Goal: Transaction & Acquisition: Purchase product/service

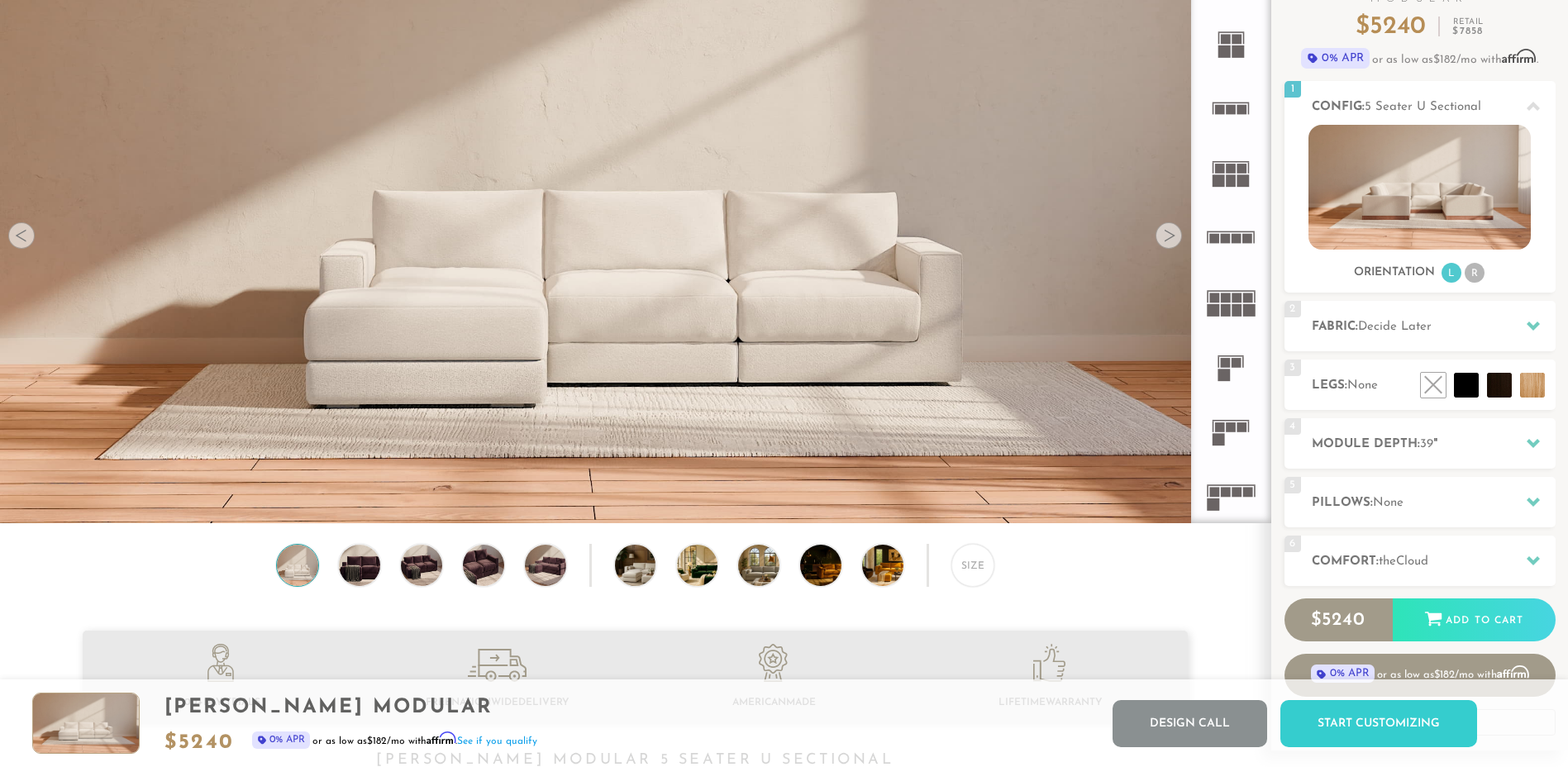
scroll to position [147, 0]
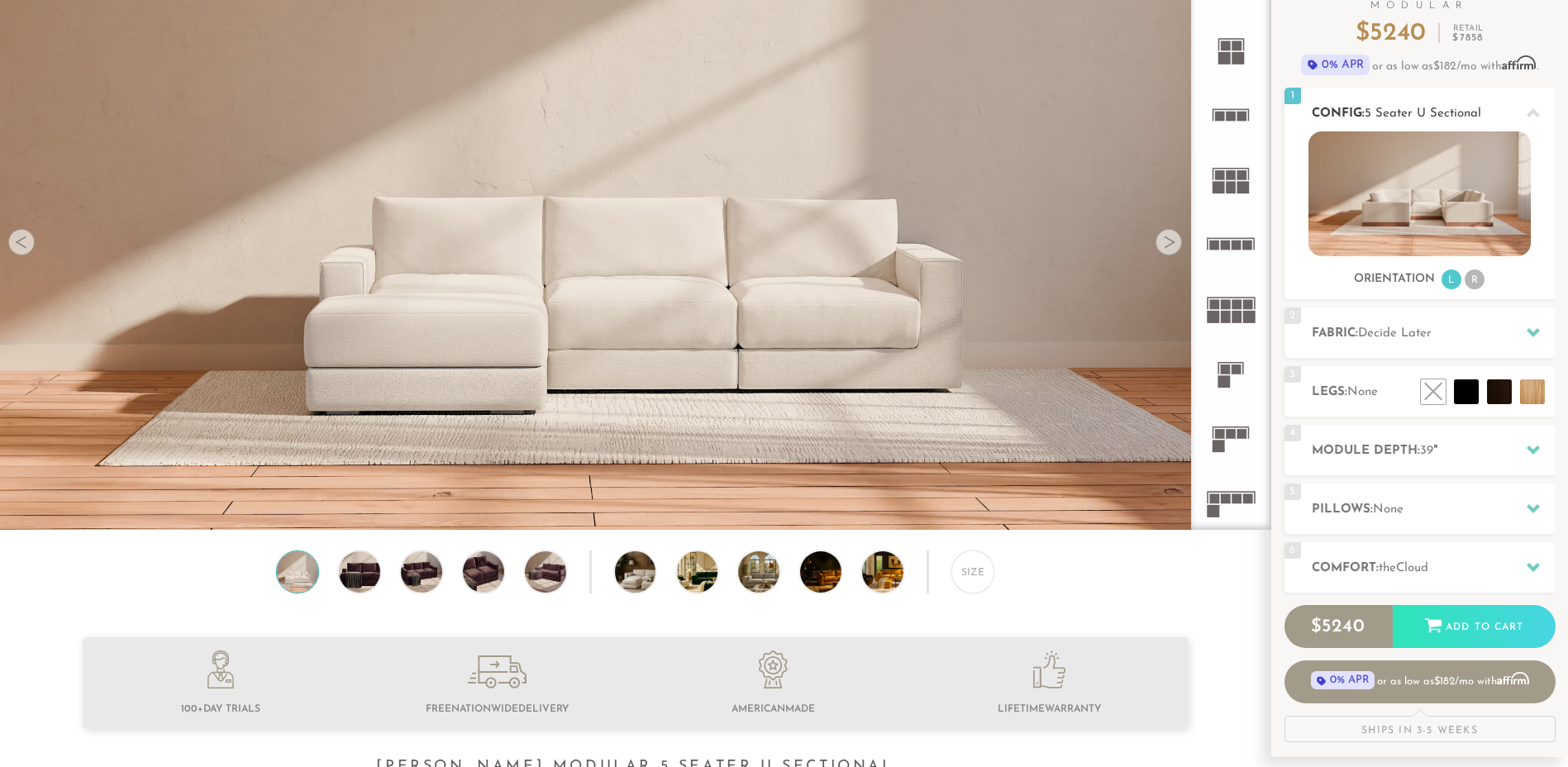
click at [1416, 200] on img at bounding box center [1419, 194] width 222 height 125
click at [1476, 285] on li "R" at bounding box center [1474, 279] width 20 height 20
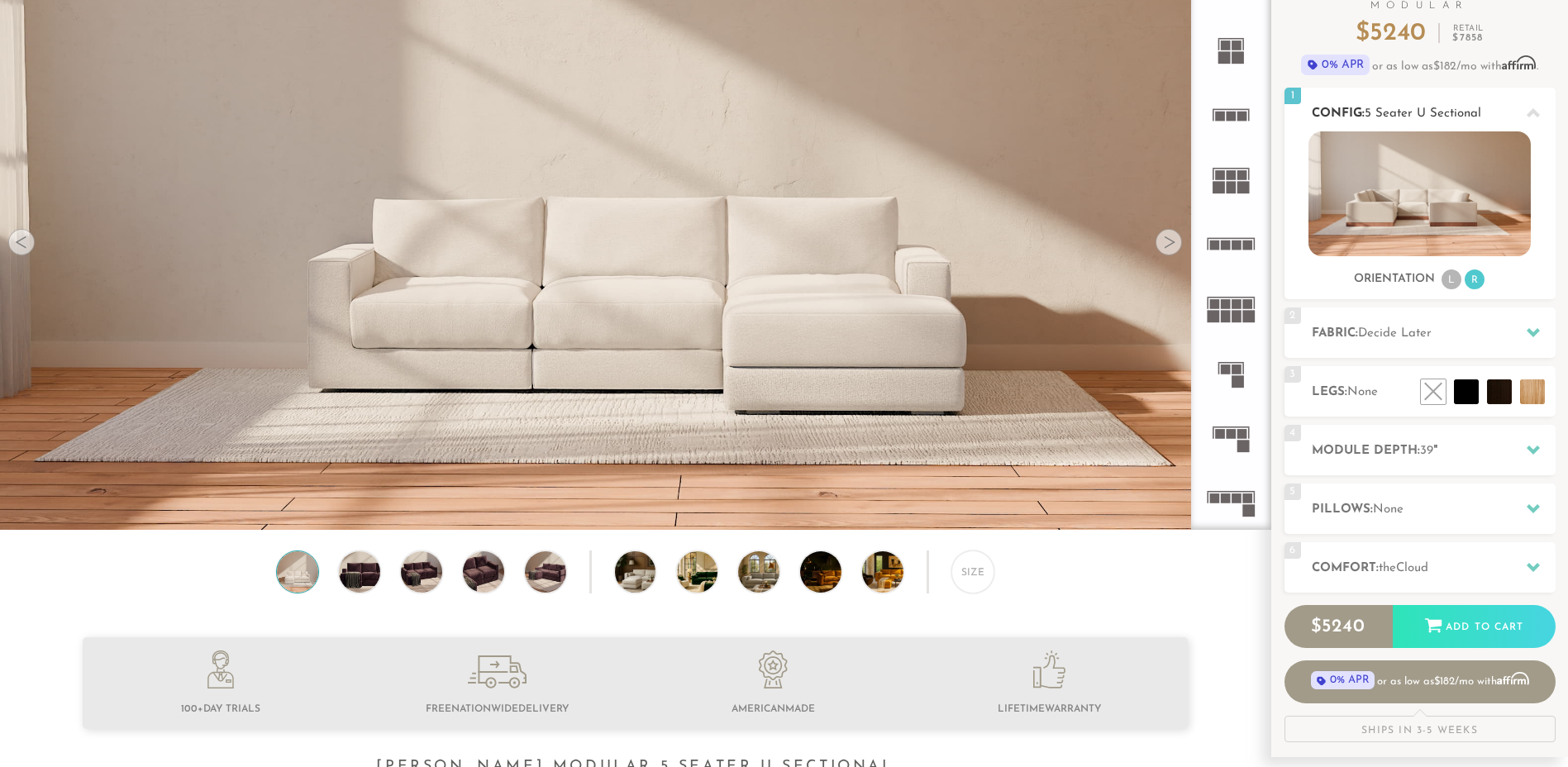
click at [1450, 277] on li "L" at bounding box center [1450, 279] width 20 height 20
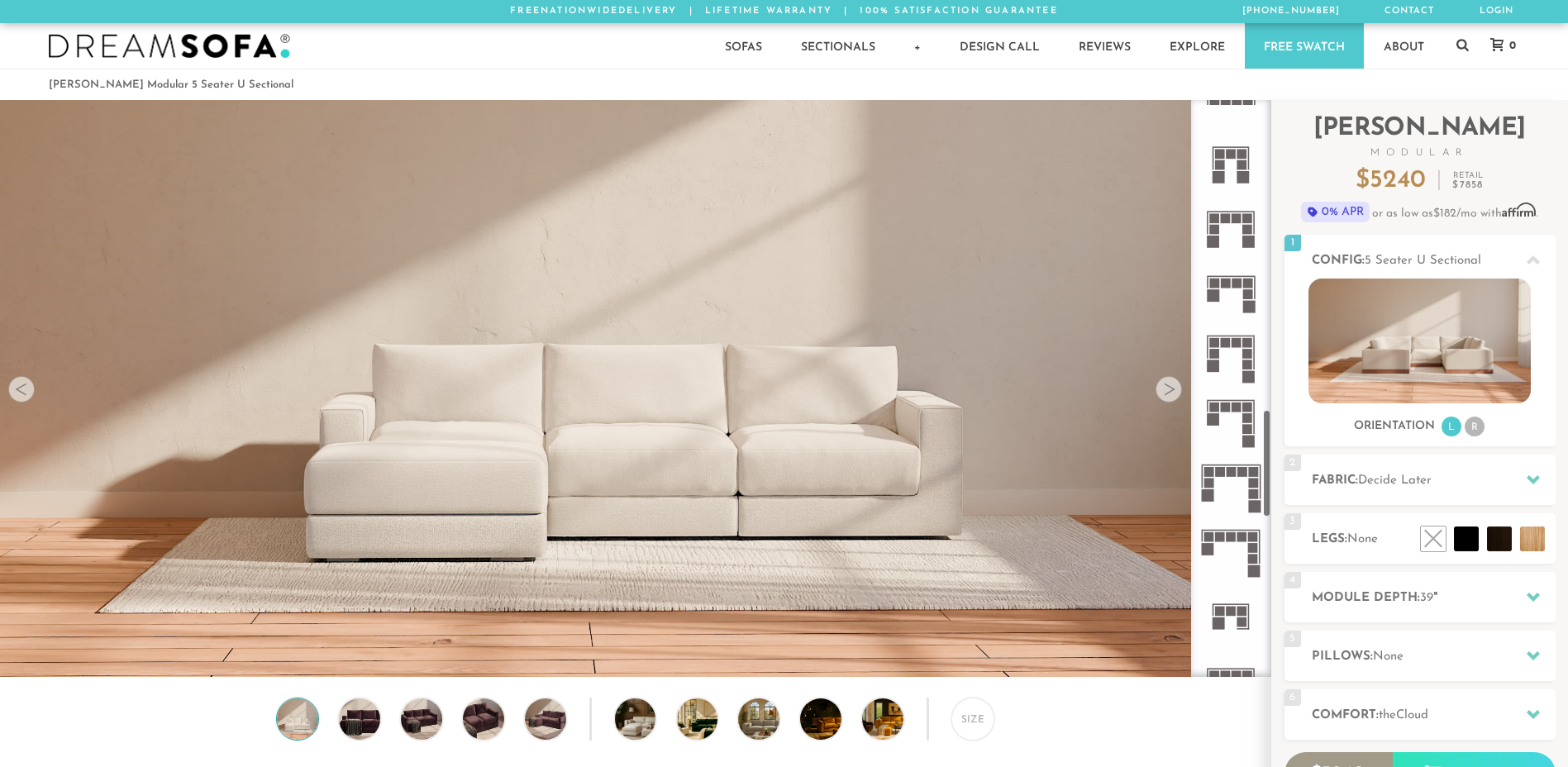
scroll to position [1653, 0]
click at [1238, 608] on rect at bounding box center [1241, 609] width 10 height 10
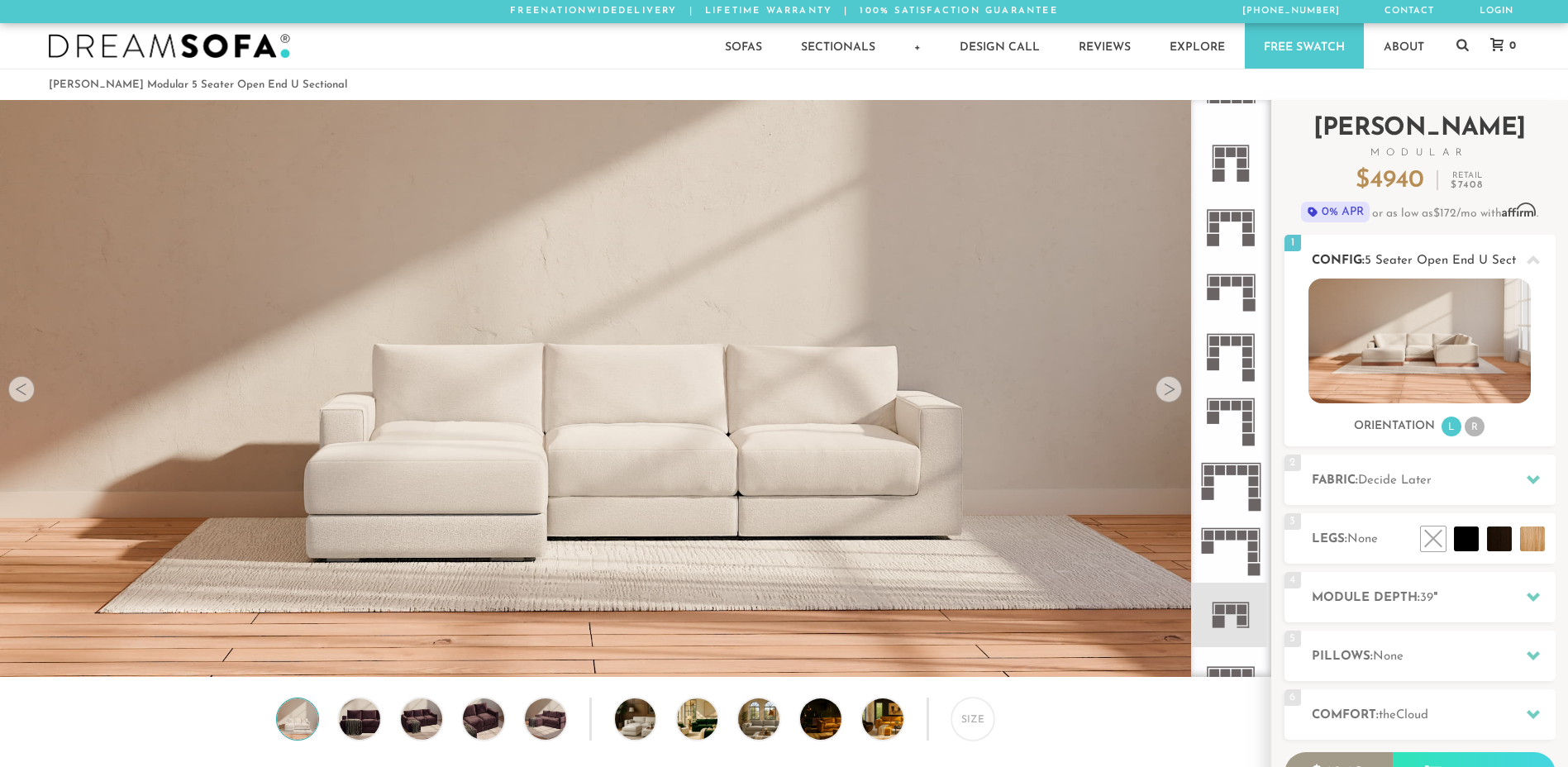
click at [1379, 349] on img at bounding box center [1419, 341] width 222 height 125
click at [1233, 625] on icon at bounding box center [1230, 615] width 64 height 64
click at [1407, 491] on div "2 Fabric: Decide Later" at bounding box center [1419, 480] width 271 height 51
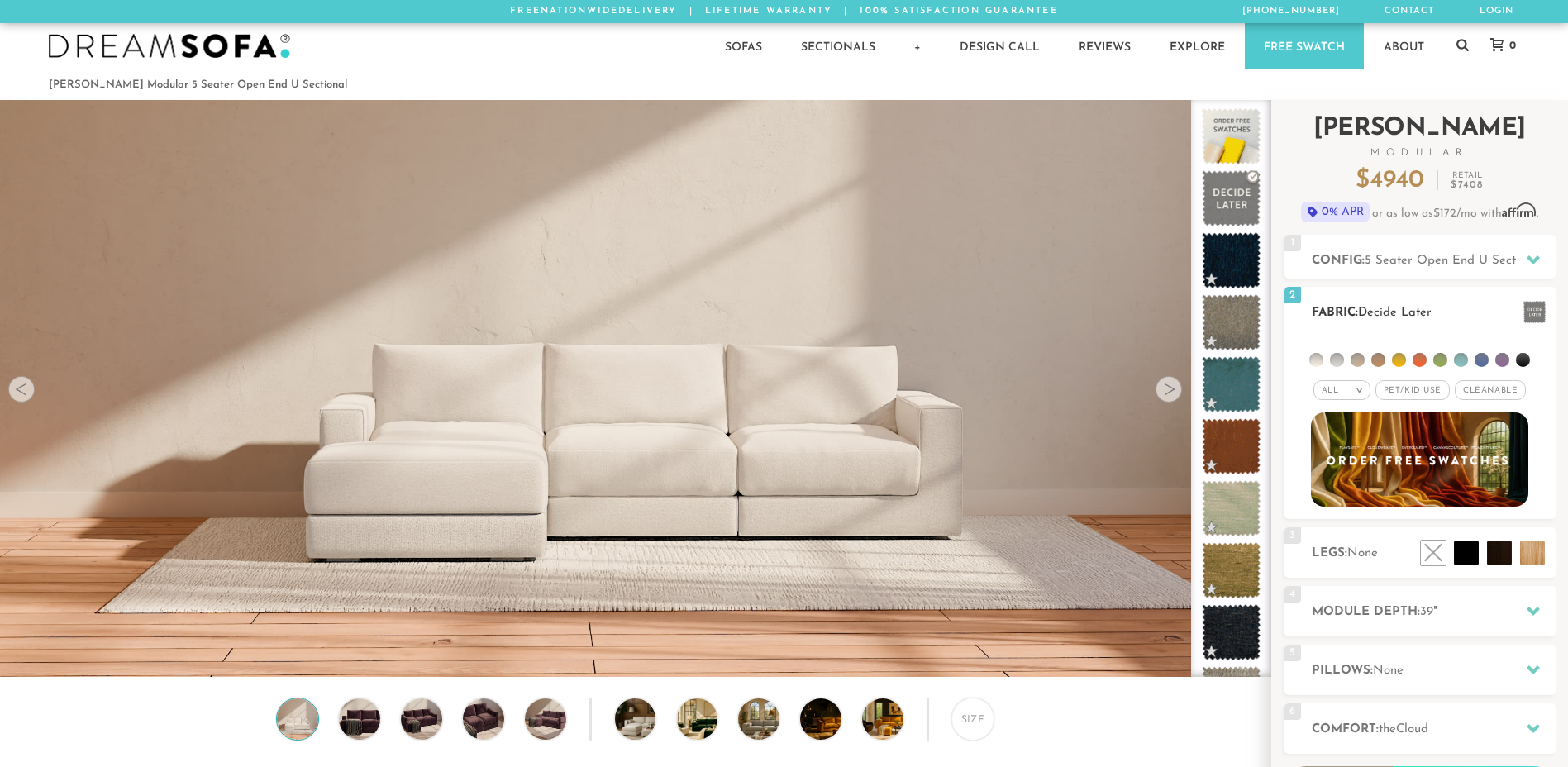
click at [1419, 362] on li at bounding box center [1418, 360] width 14 height 14
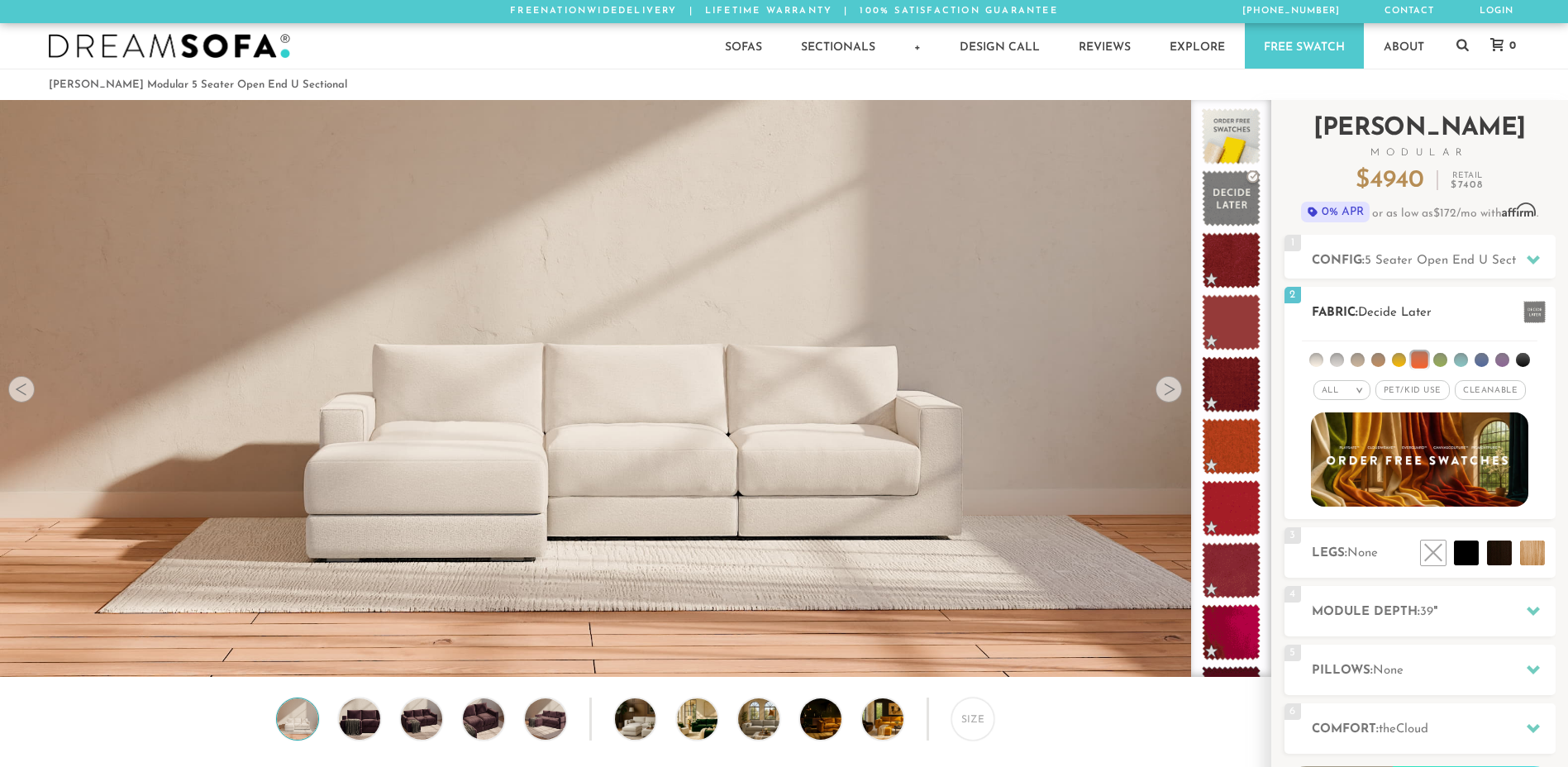
click at [1375, 359] on li at bounding box center [1378, 360] width 14 height 14
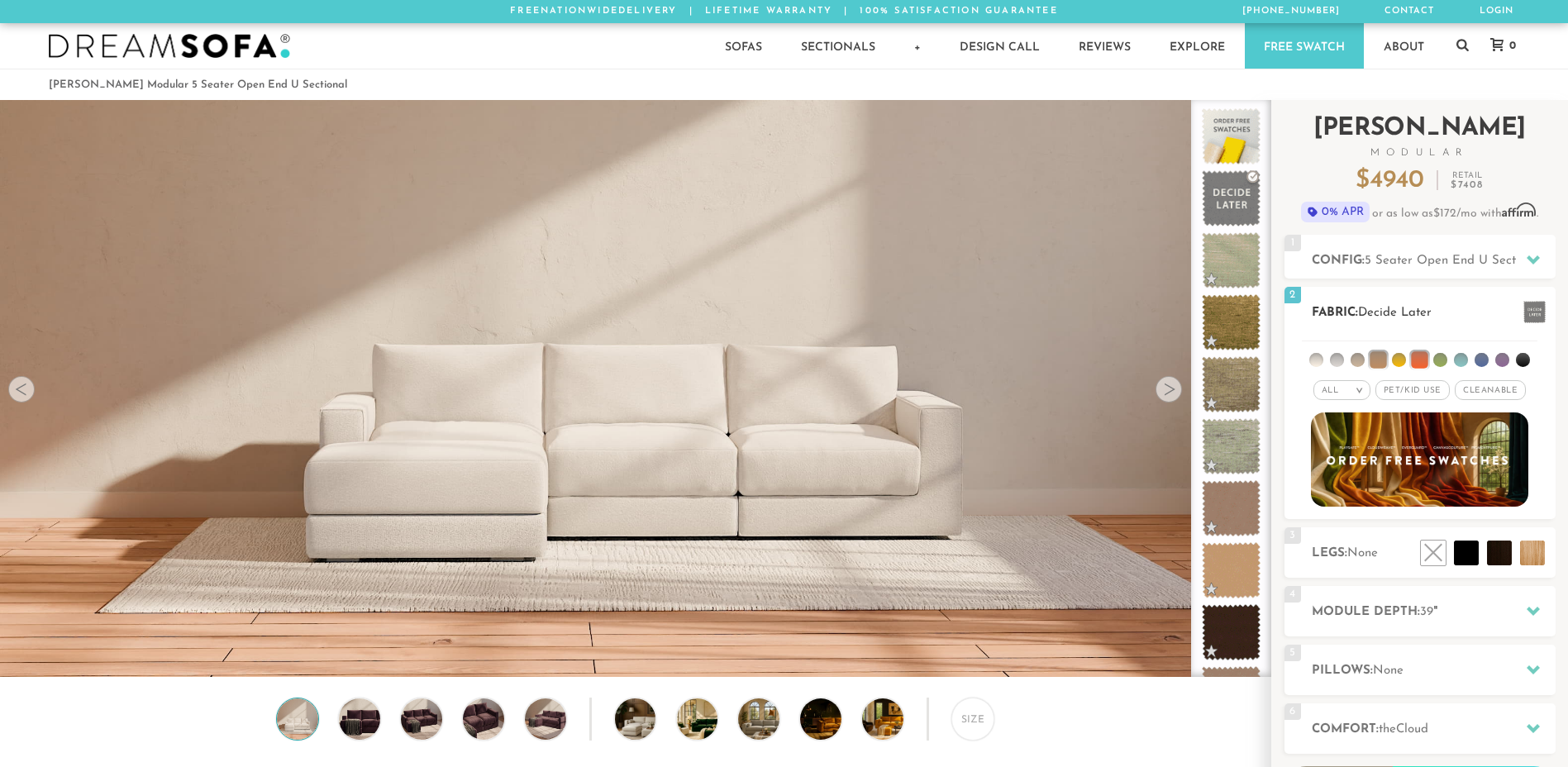
click at [1354, 357] on li at bounding box center [1357, 360] width 14 height 14
click at [1354, 357] on li at bounding box center [1357, 360] width 17 height 17
click at [1405, 390] on span "Pet/Kid Use x" at bounding box center [1412, 390] width 74 height 20
click at [1492, 389] on span "Cleanable x" at bounding box center [1496, 390] width 72 height 20
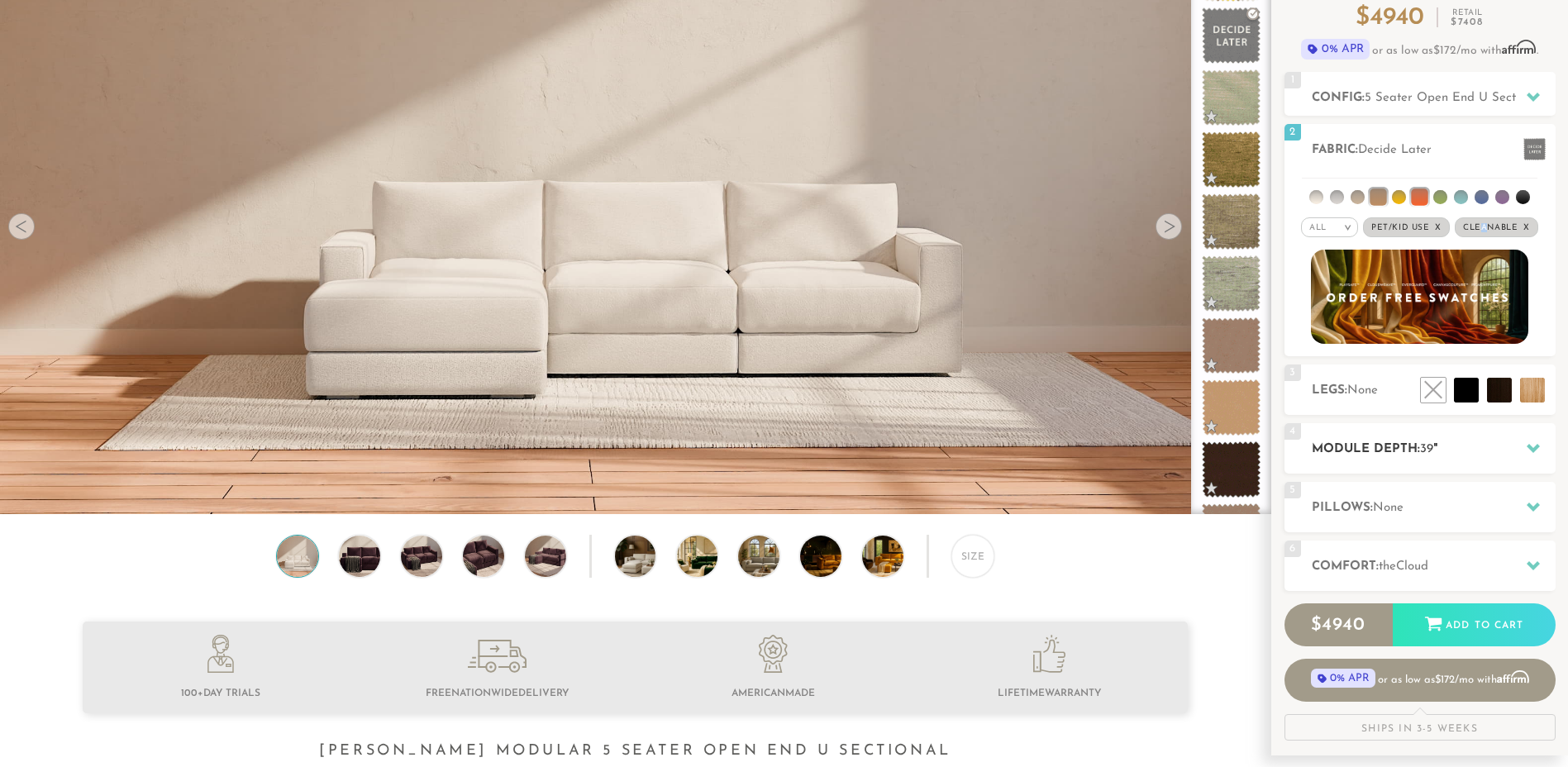
scroll to position [166, 0]
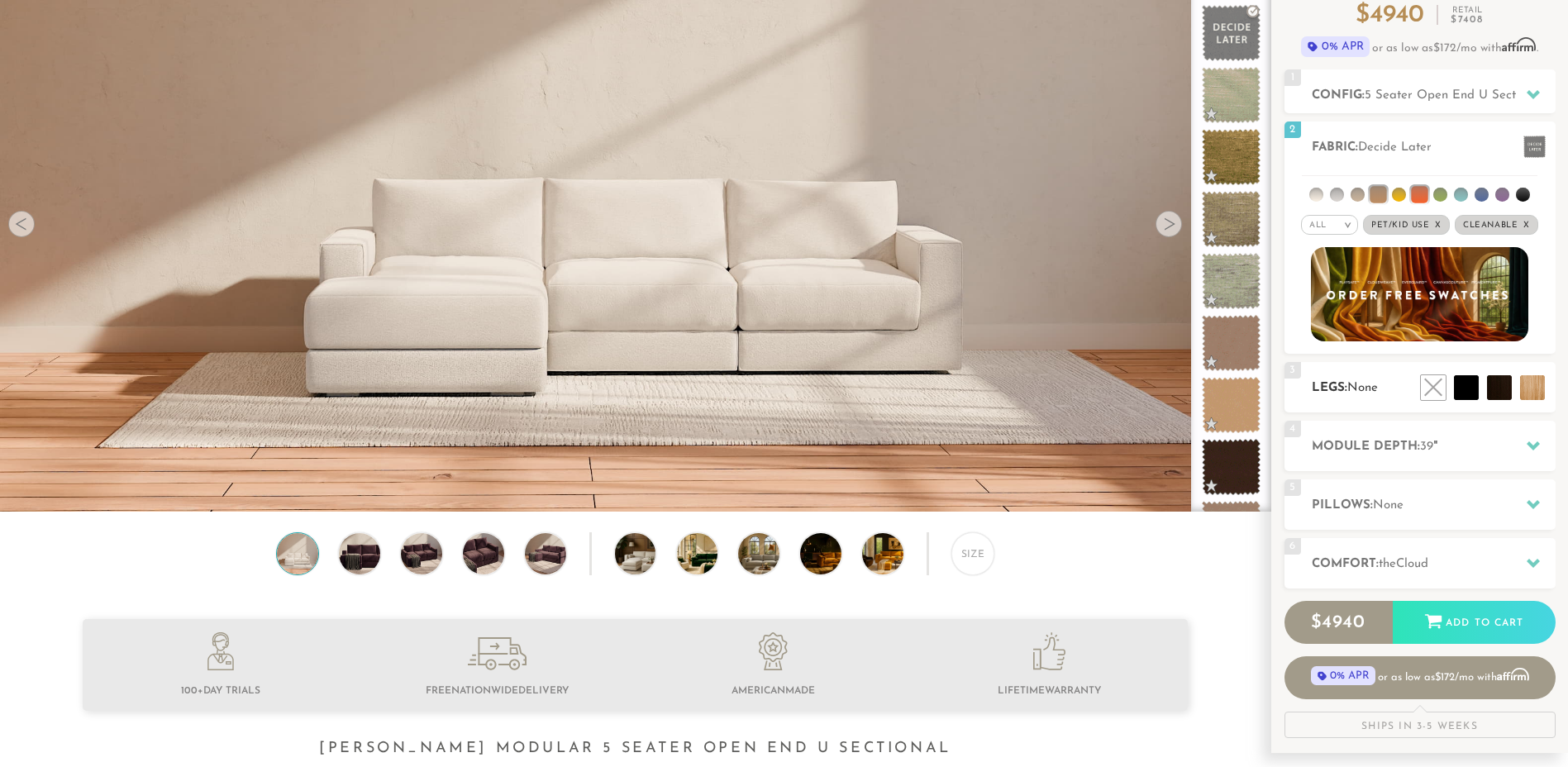
click at [1496, 400] on li at bounding box center [1498, 388] width 24 height 24
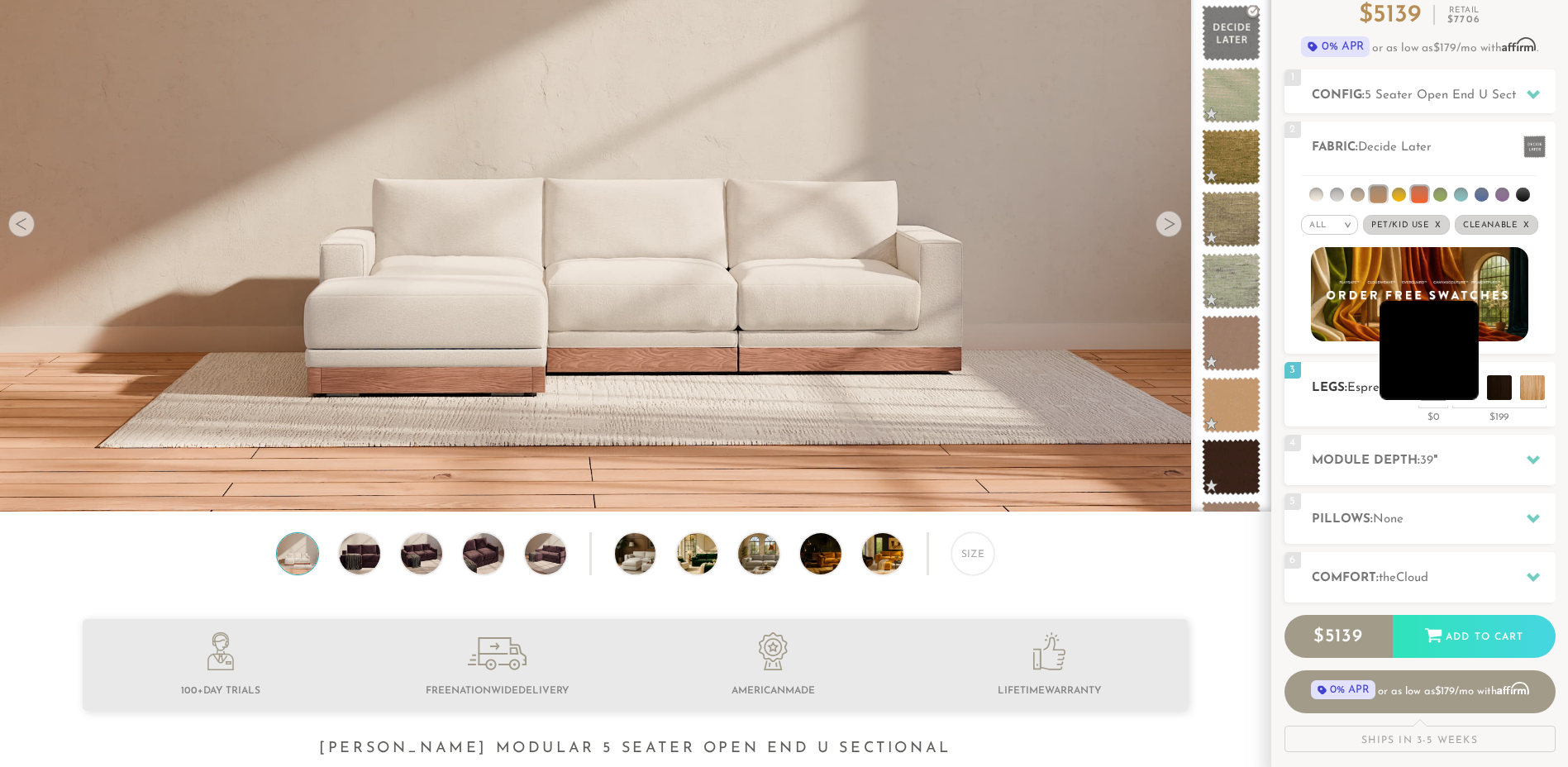
click at [1464, 395] on li at bounding box center [1428, 350] width 99 height 99
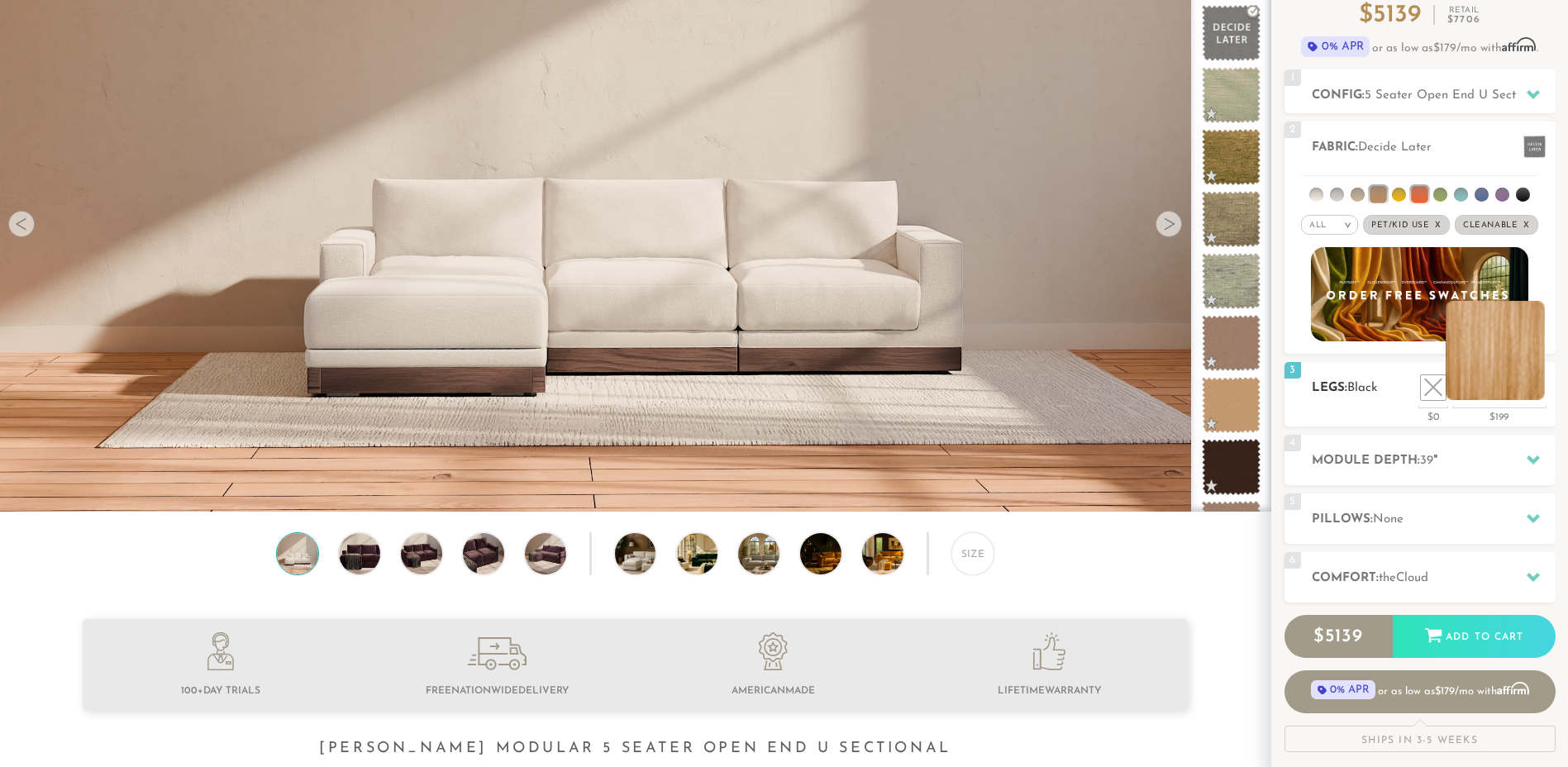
click at [1534, 390] on li at bounding box center [1495, 350] width 99 height 99
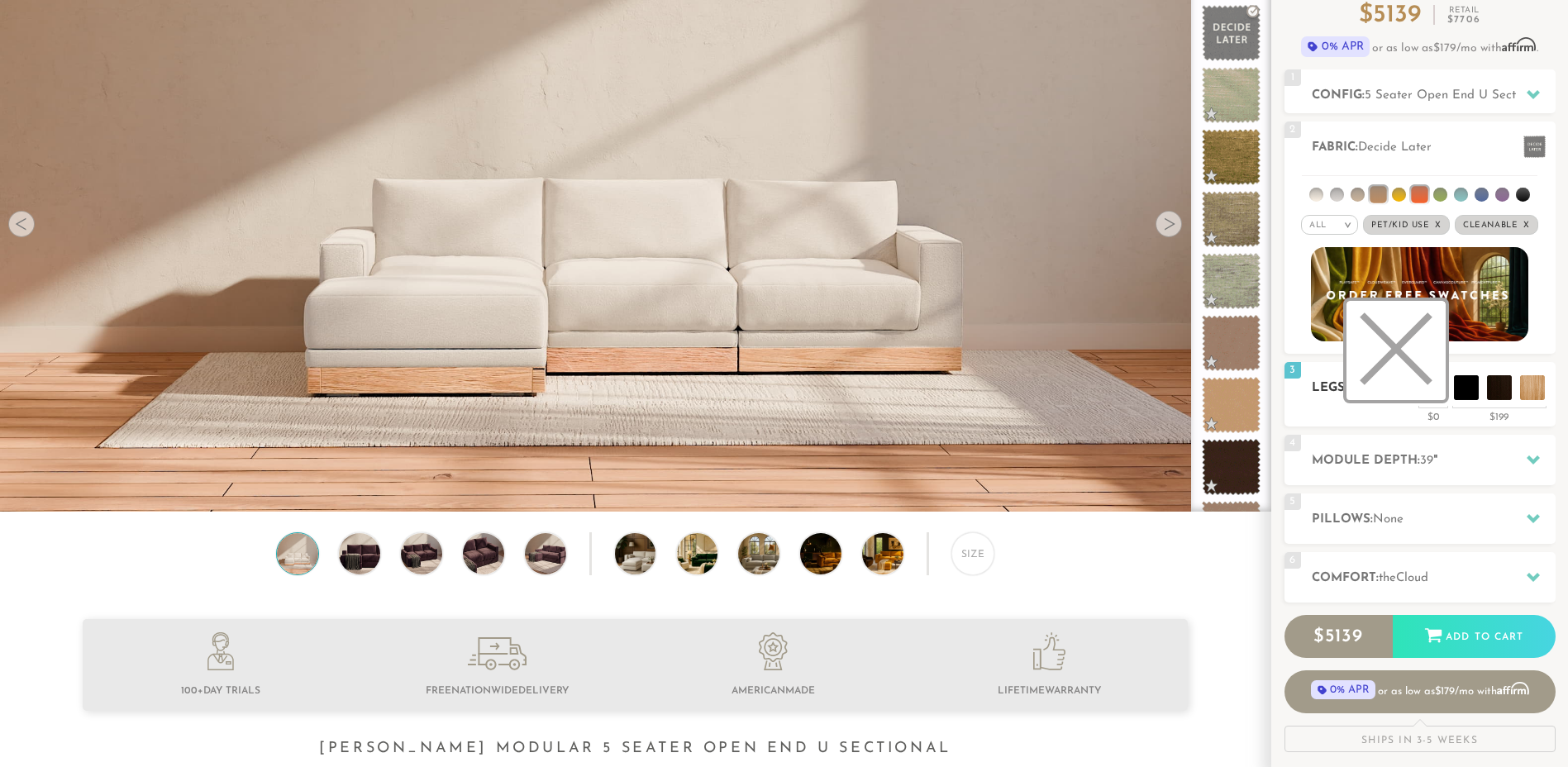
click at [1430, 396] on li at bounding box center [1395, 350] width 99 height 99
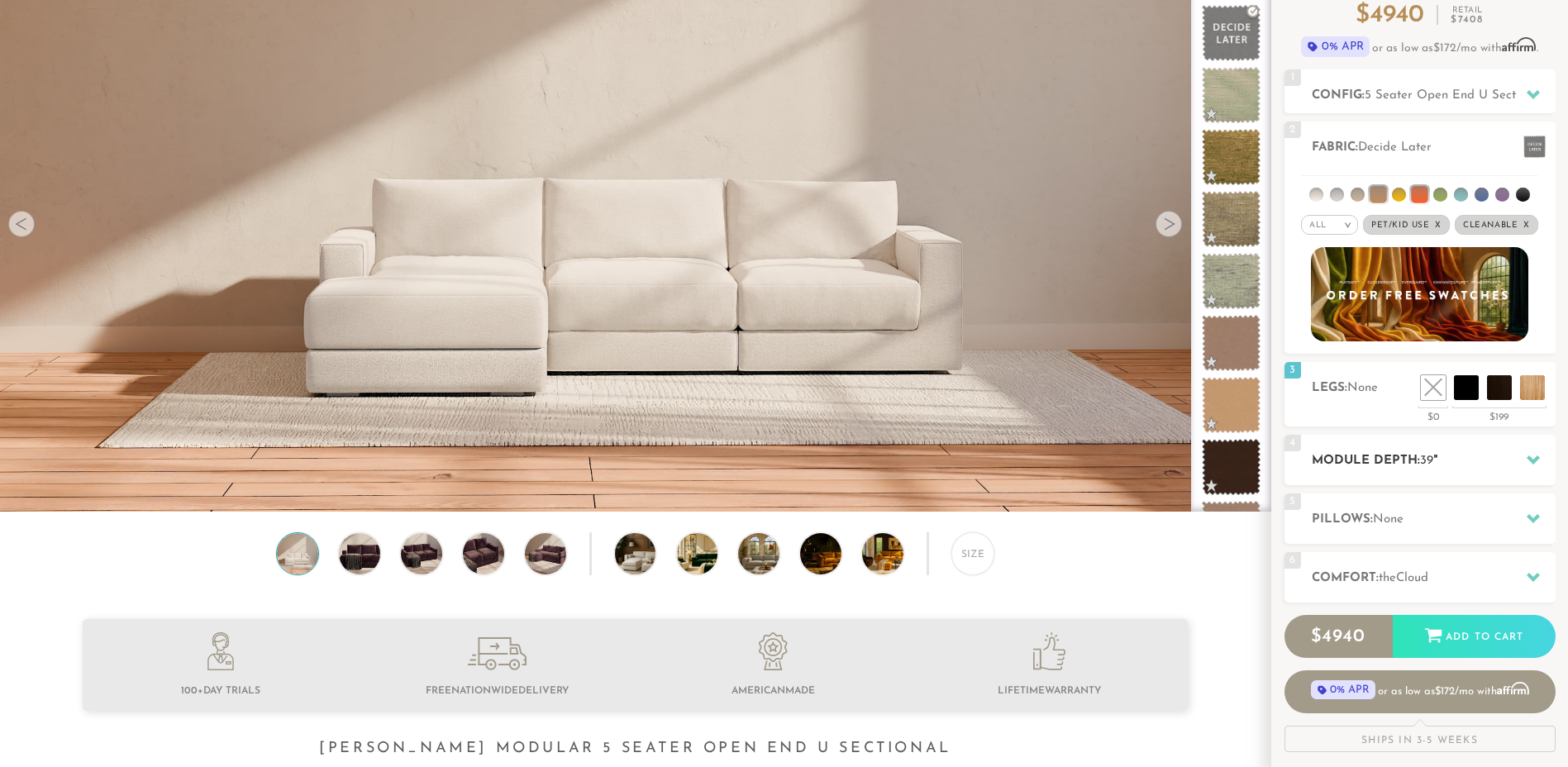
click at [1405, 464] on h2 "Module Depth: 39 "" at bounding box center [1432, 460] width 244 height 19
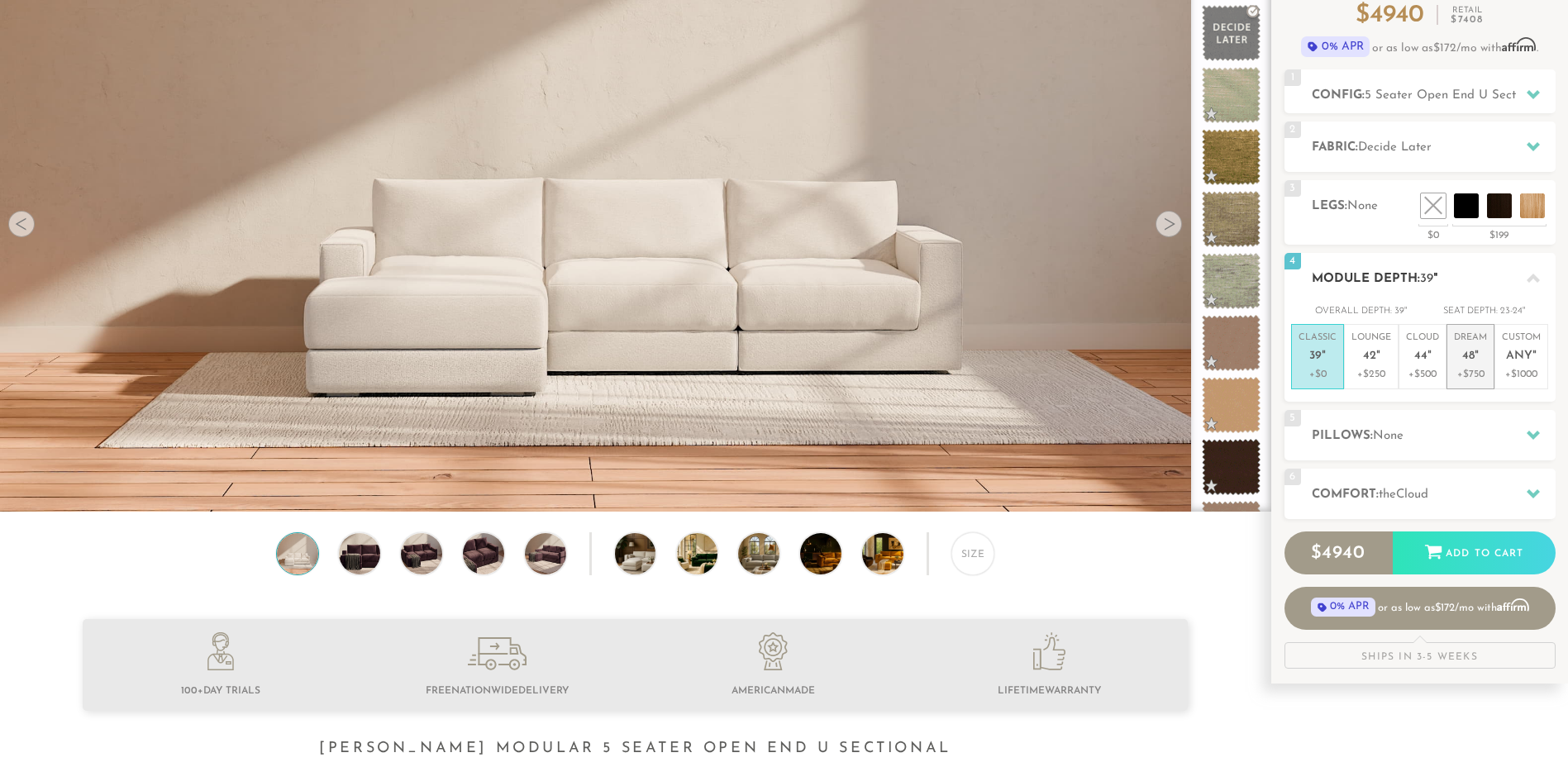
click at [1477, 375] on p "+$750" at bounding box center [1469, 375] width 33 height 15
click at [1426, 376] on p "+$500" at bounding box center [1421, 375] width 33 height 15
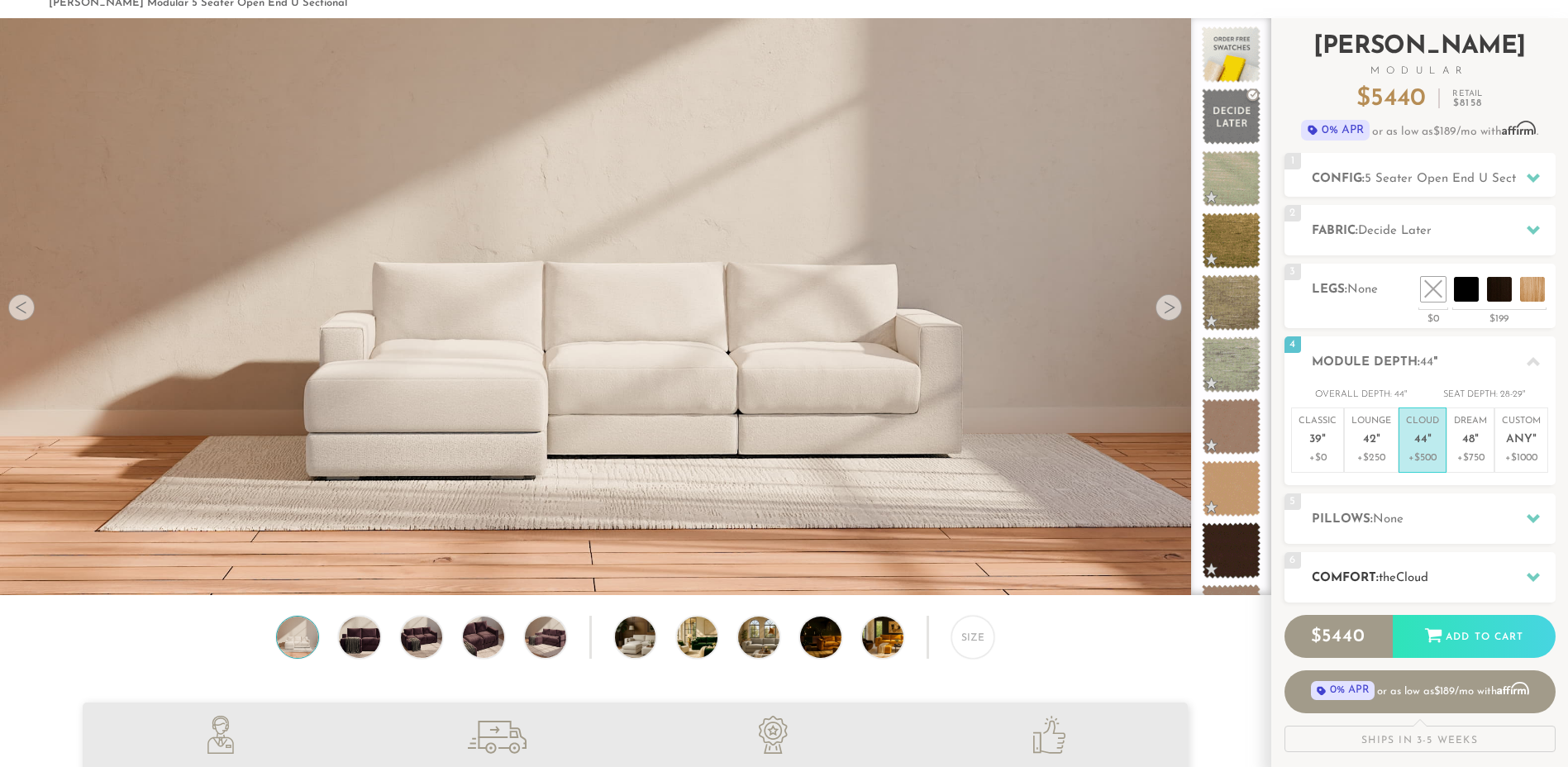
scroll to position [0, 0]
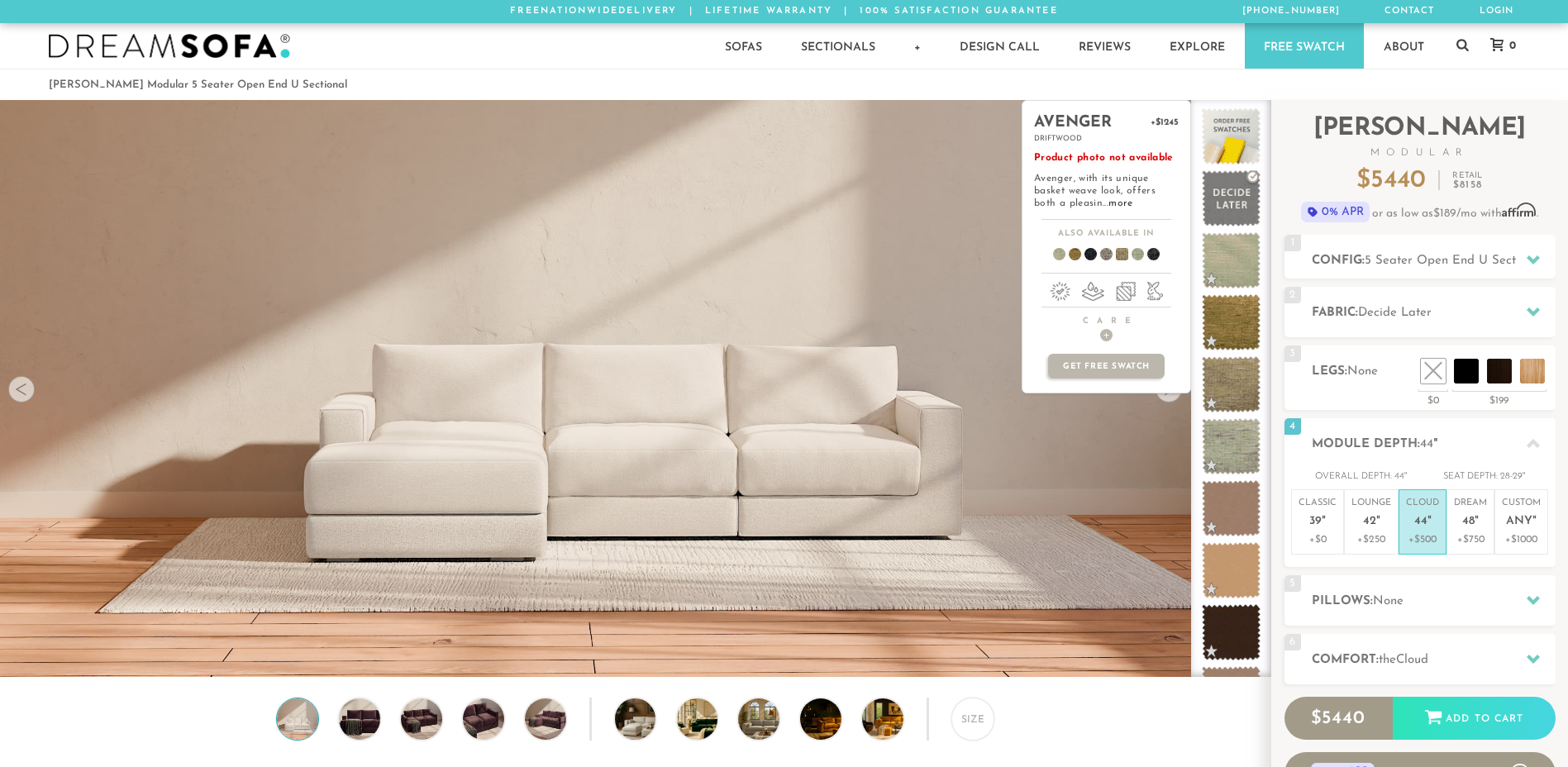
click at [1173, 422] on div "avenger +$1245 driftwood Product photo not available Avenger, with its unique b…" at bounding box center [1106, 388] width 169 height 577
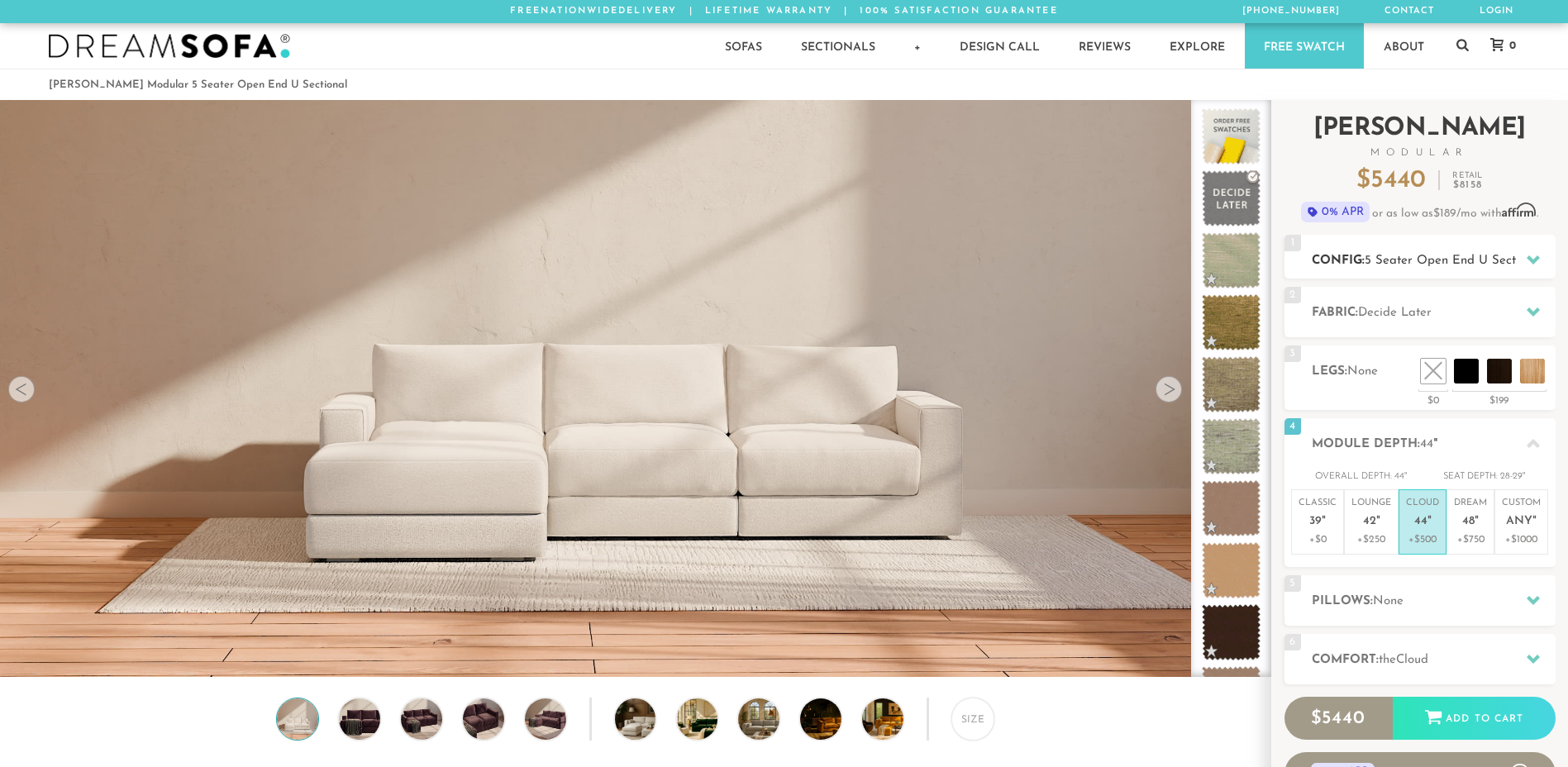
click at [1417, 261] on span "5 Seater Open End U Sectional" at bounding box center [1454, 260] width 179 height 12
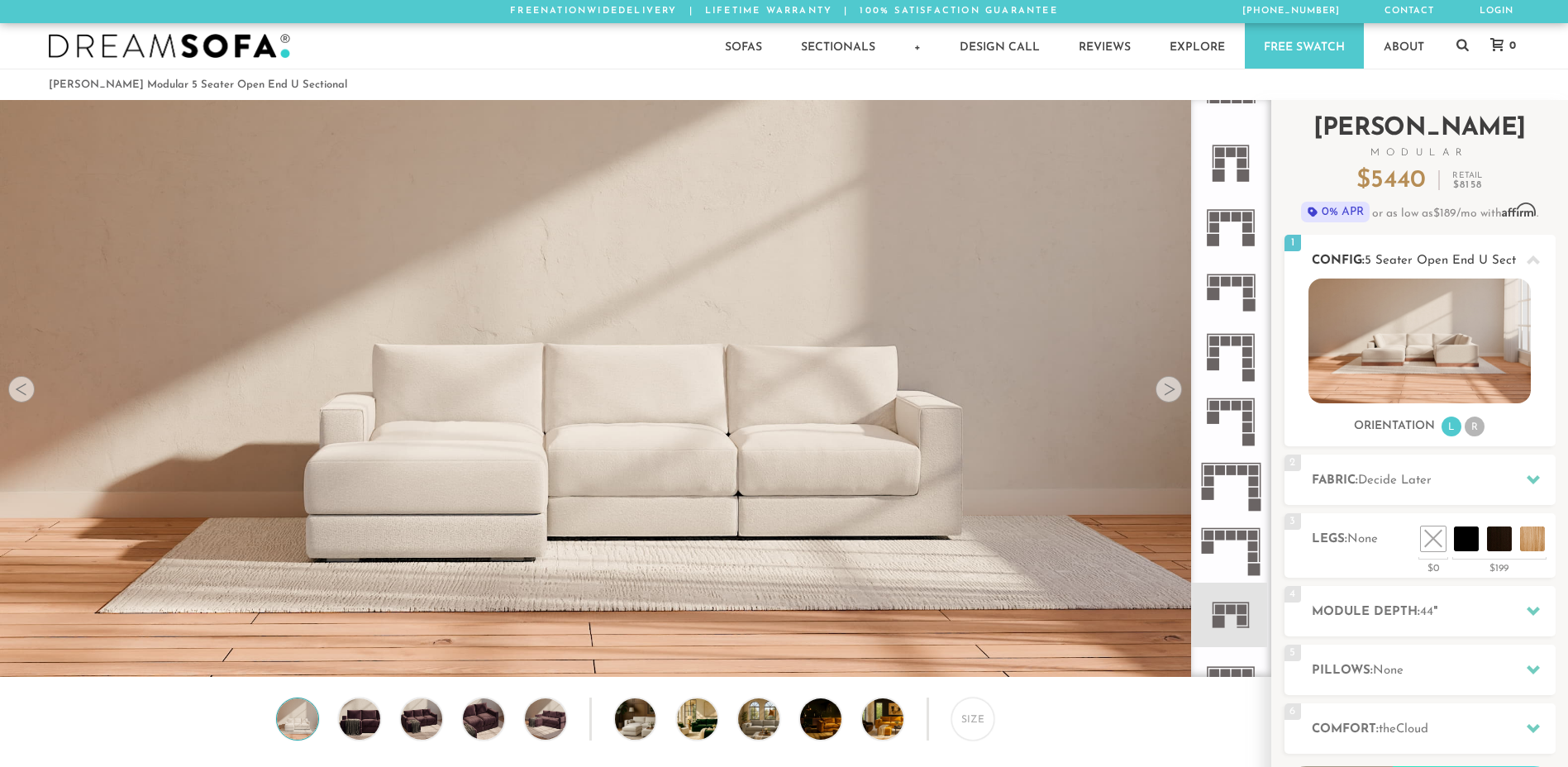
click at [1429, 350] on img at bounding box center [1419, 341] width 222 height 125
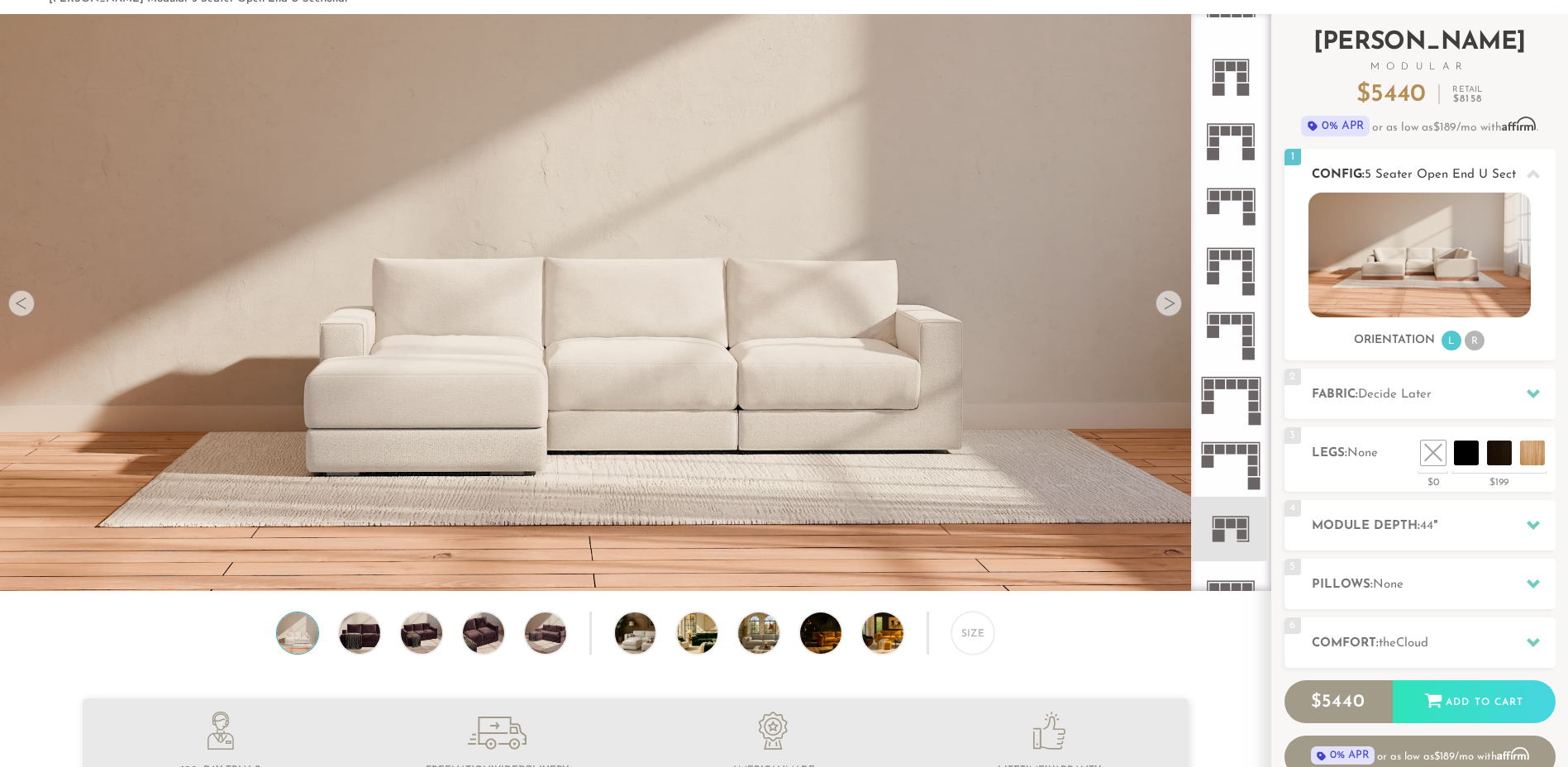
scroll to position [85, 0]
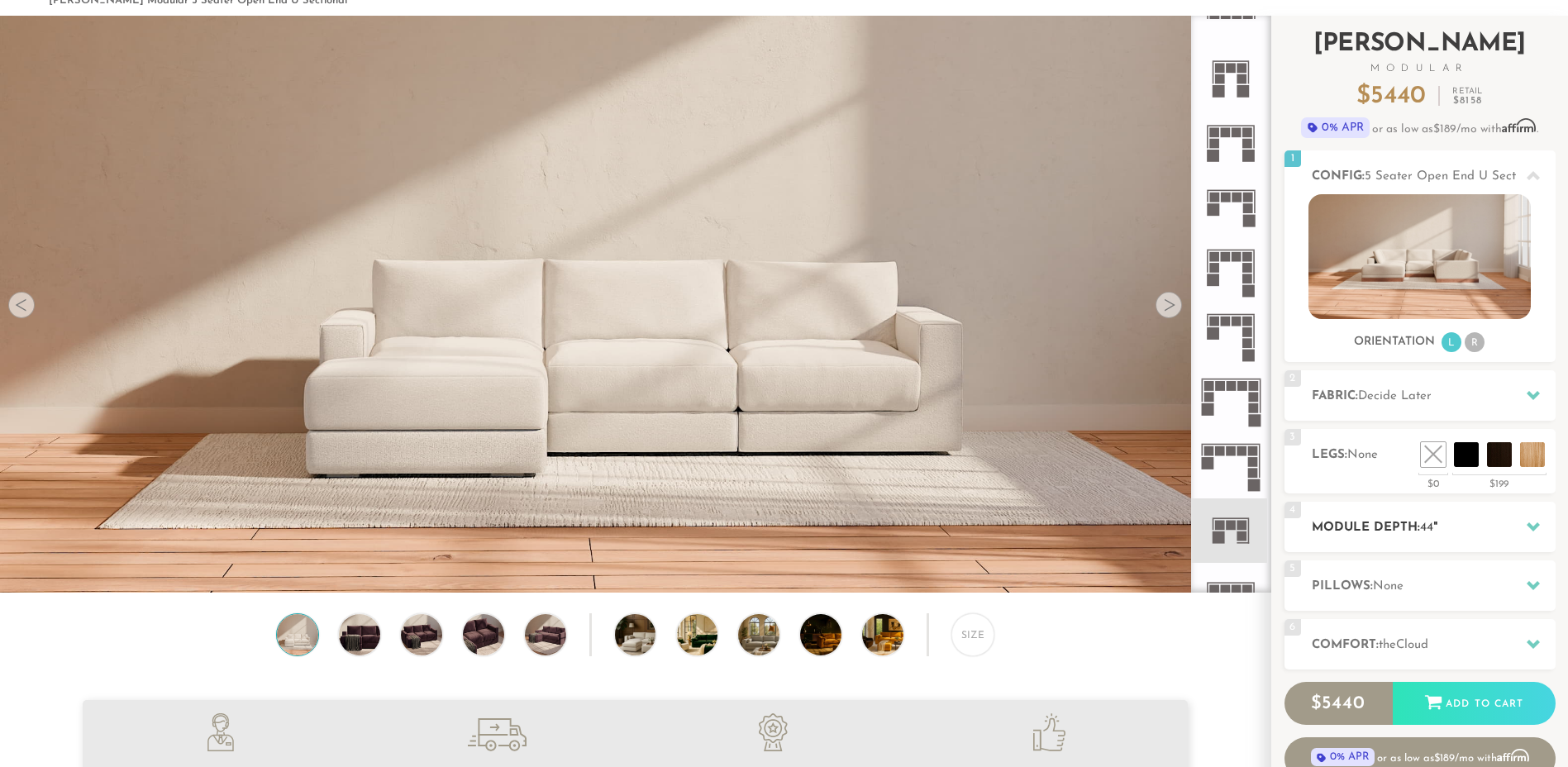
click at [1534, 532] on icon at bounding box center [1533, 526] width 13 height 13
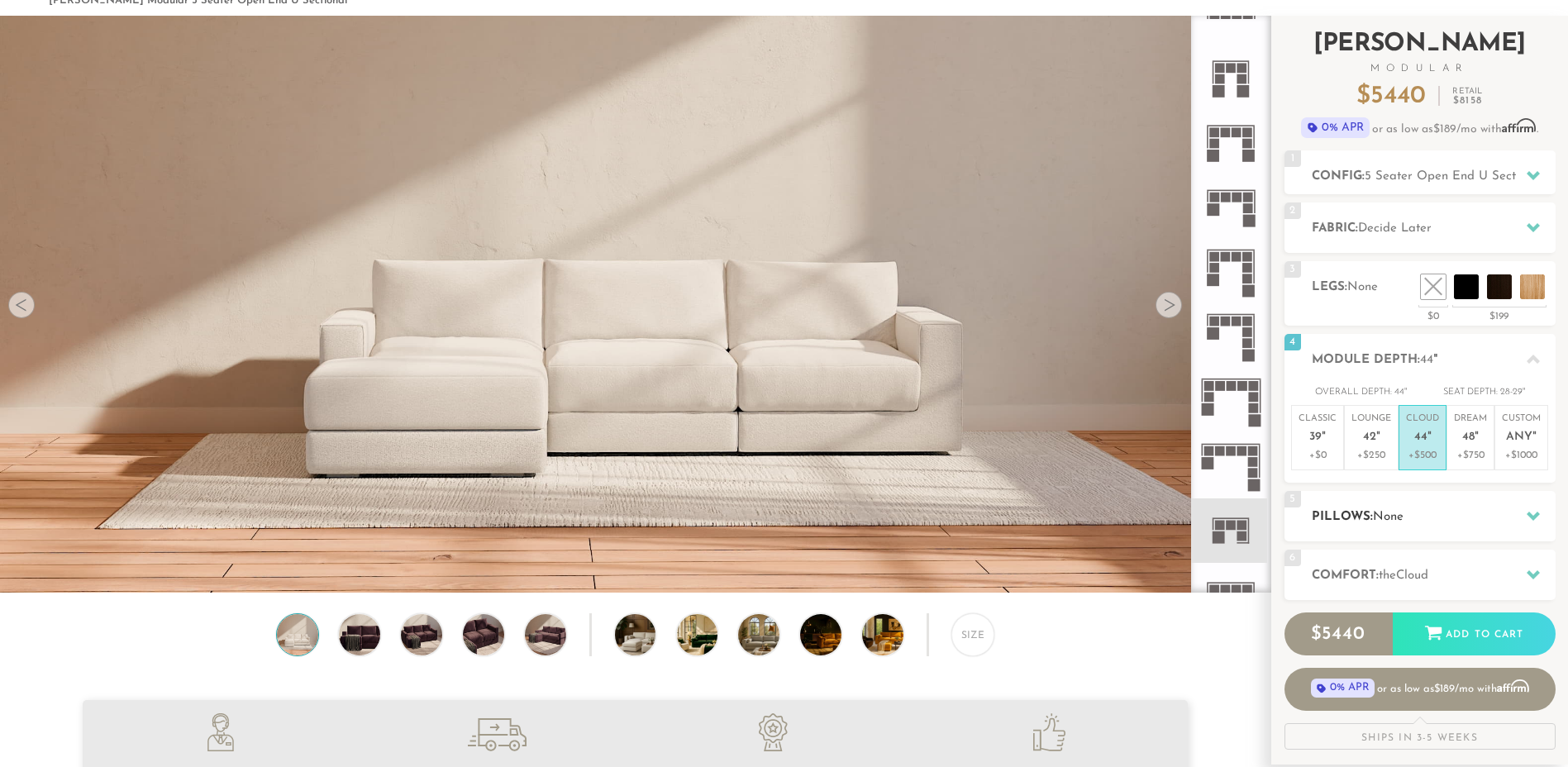
click at [1534, 519] on icon at bounding box center [1533, 516] width 13 height 13
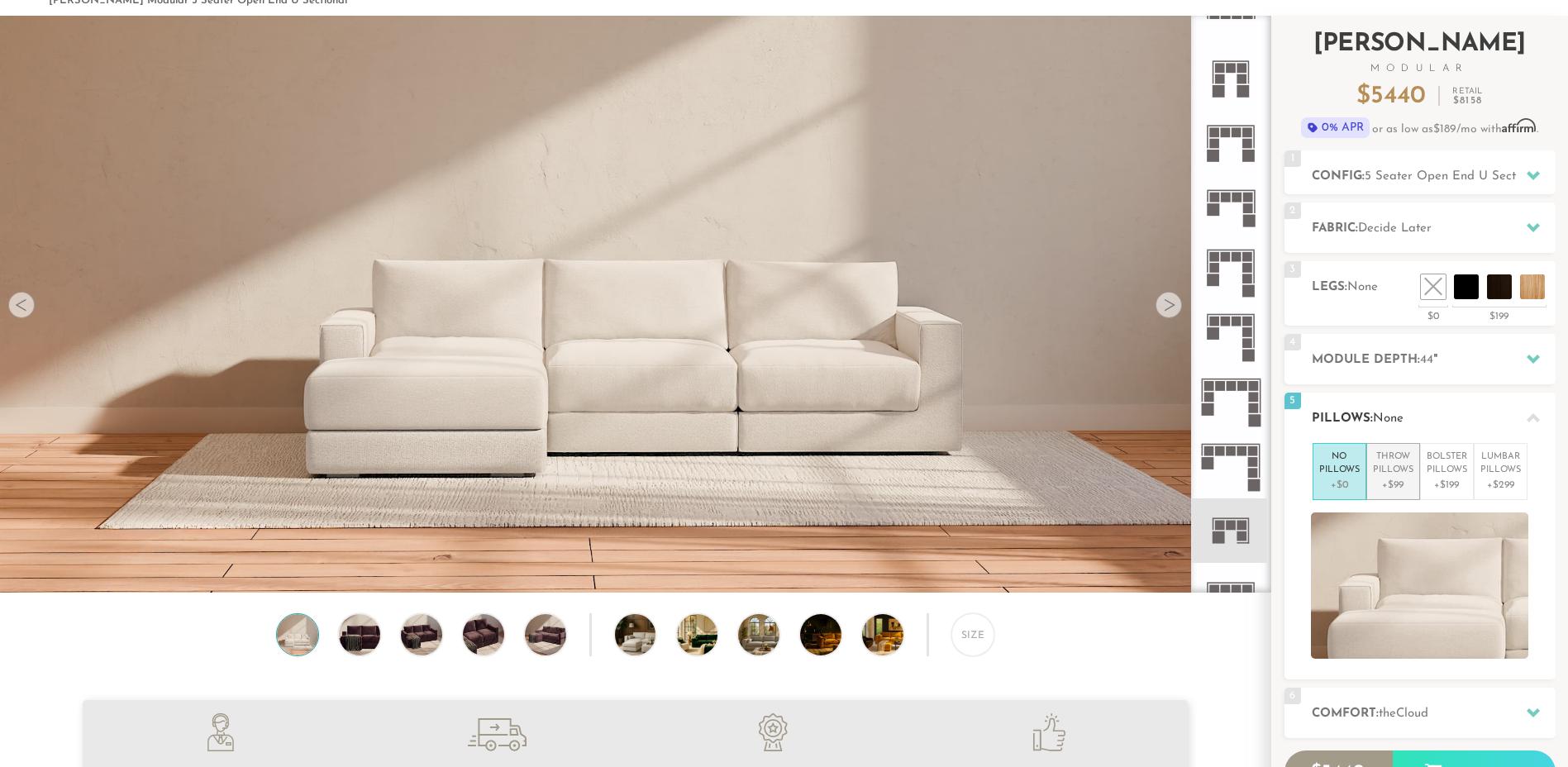
click at [1406, 486] on p "+$99" at bounding box center [1392, 485] width 40 height 15
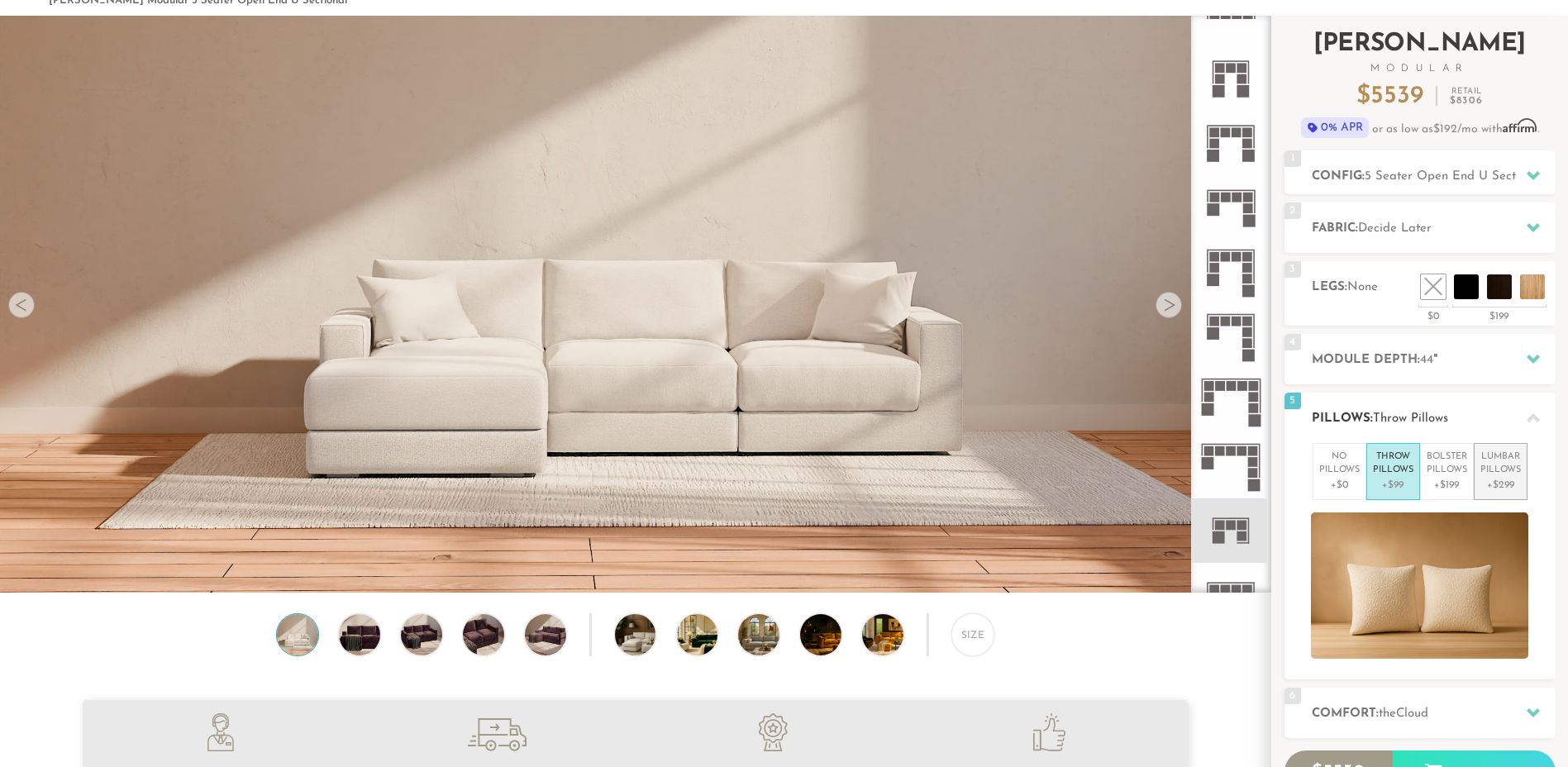
click at [1515, 485] on p "+$299" at bounding box center [1499, 485] width 40 height 15
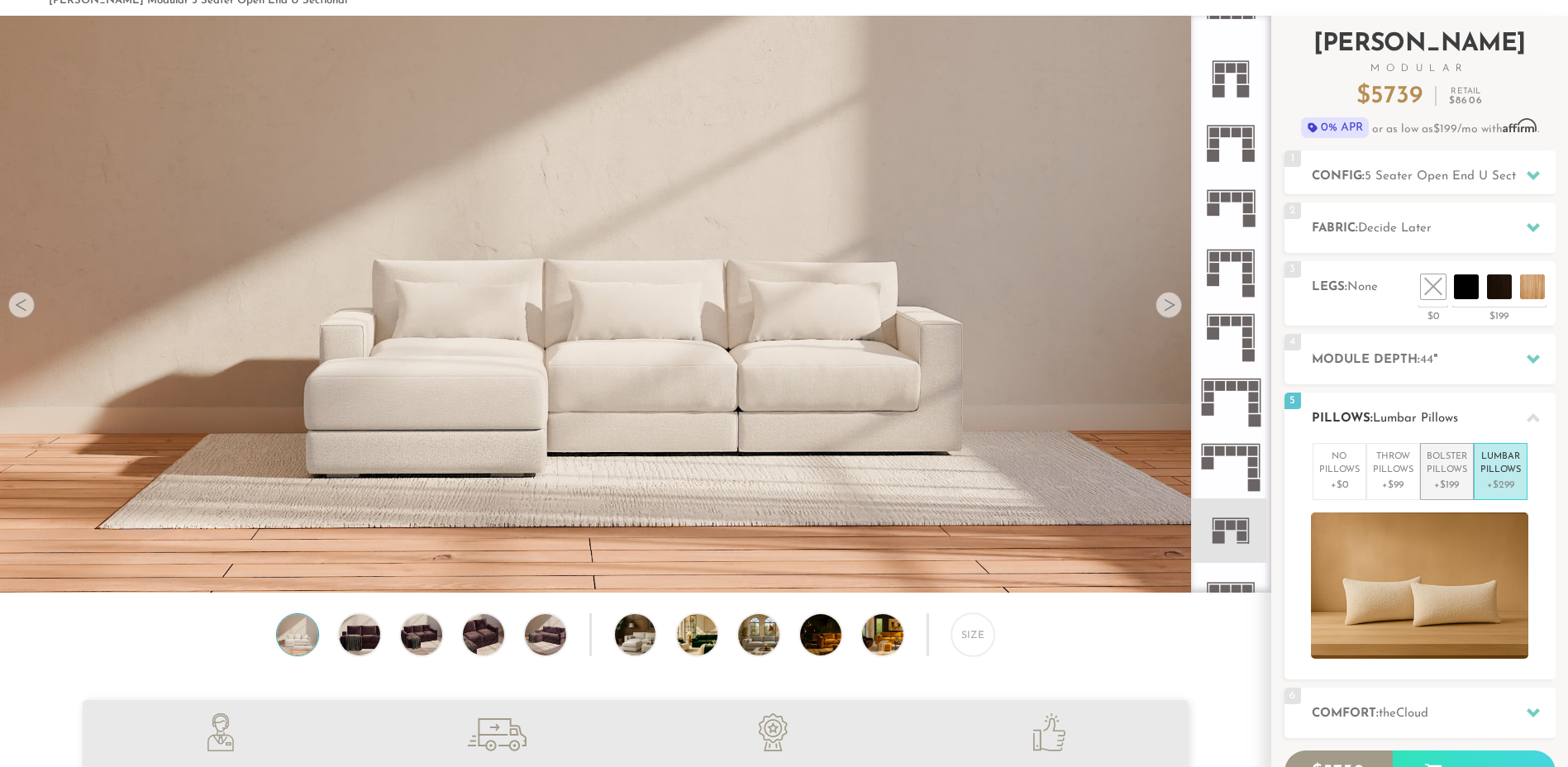
drag, startPoint x: 1424, startPoint y: 482, endPoint x: 1435, endPoint y: 484, distance: 11.2
click at [1424, 484] on li "Bolster Pillows +$199" at bounding box center [1446, 471] width 54 height 57
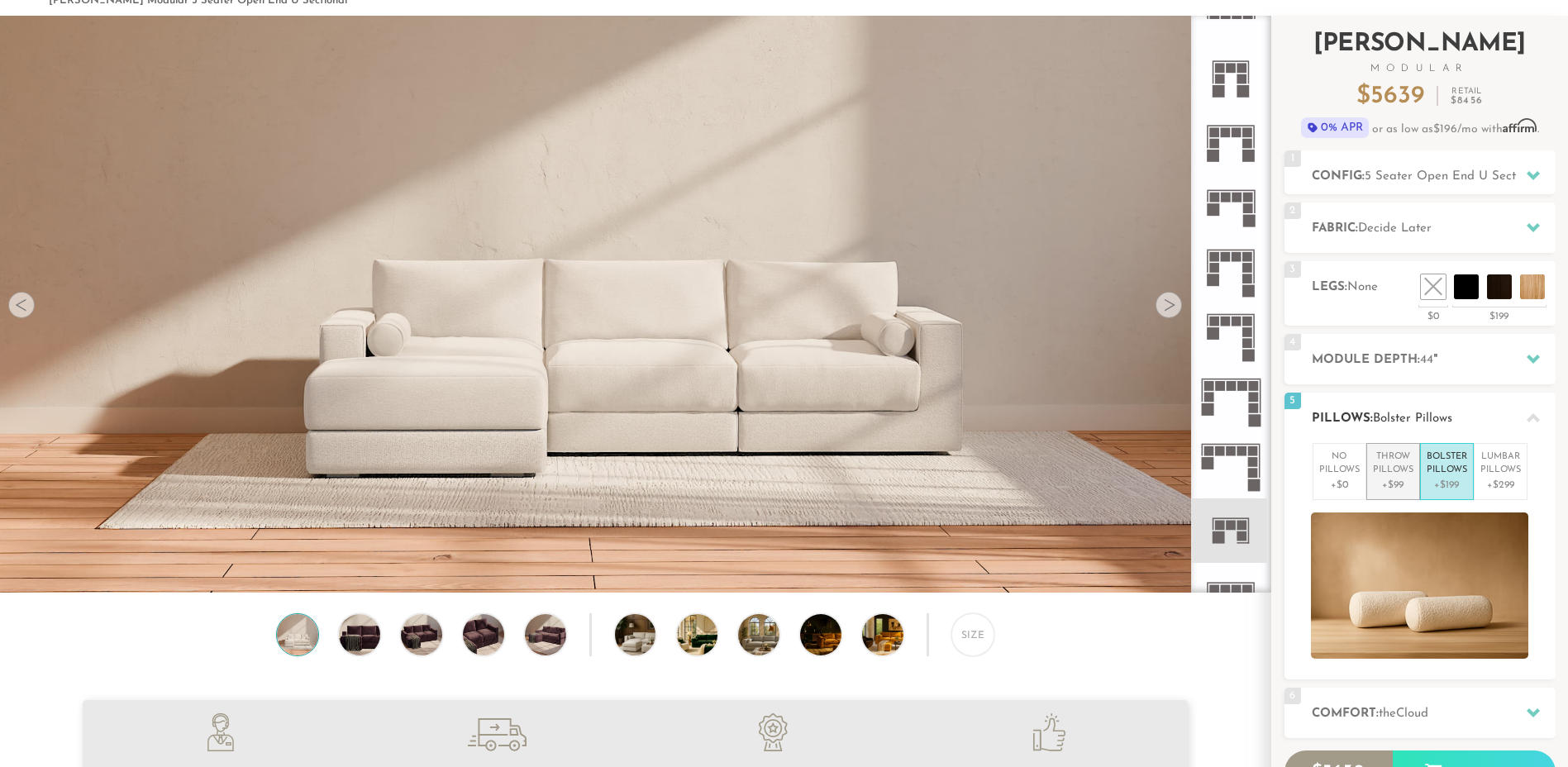
click at [1401, 482] on p "+$99" at bounding box center [1392, 485] width 40 height 15
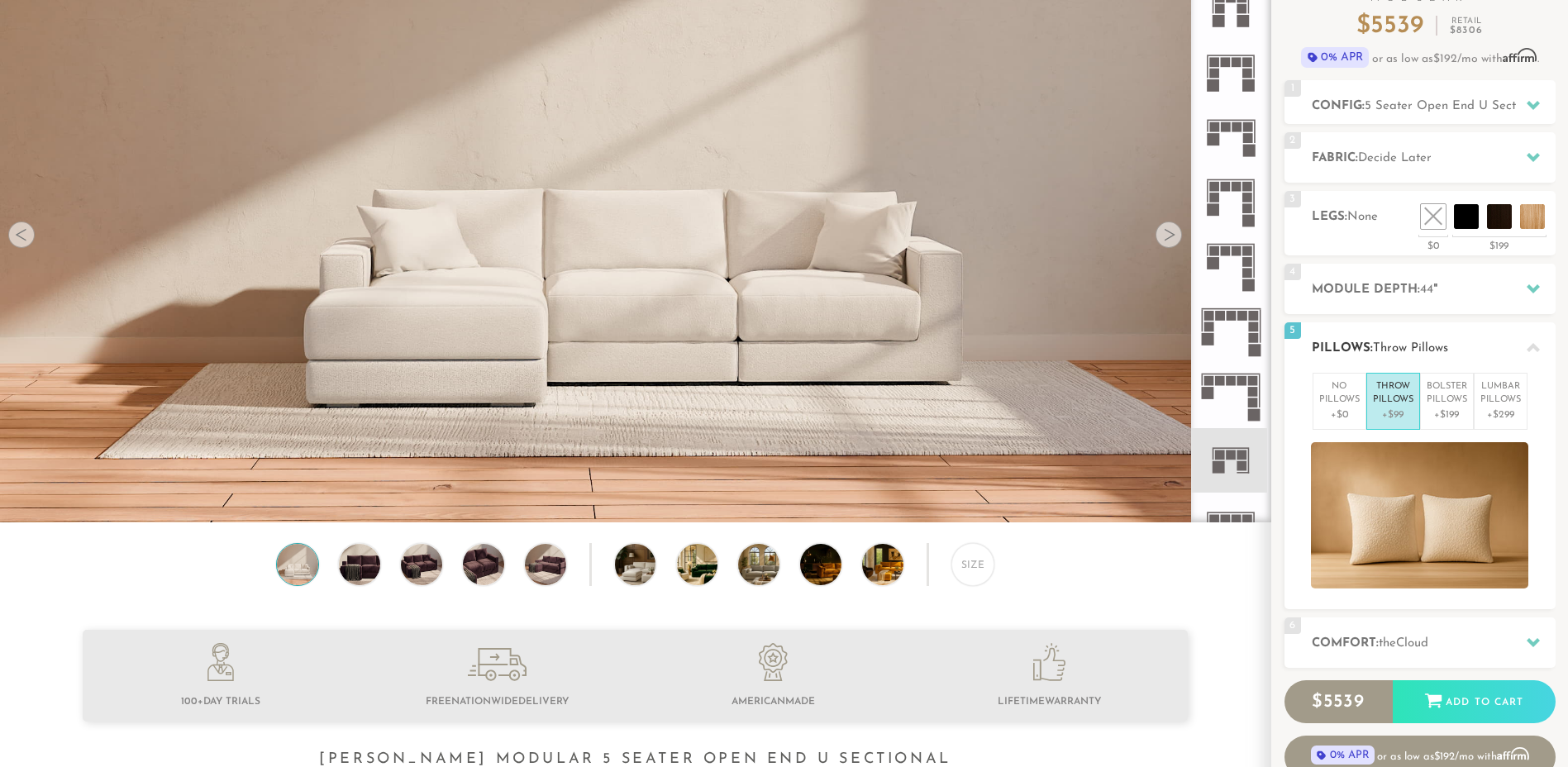
scroll to position [152, 0]
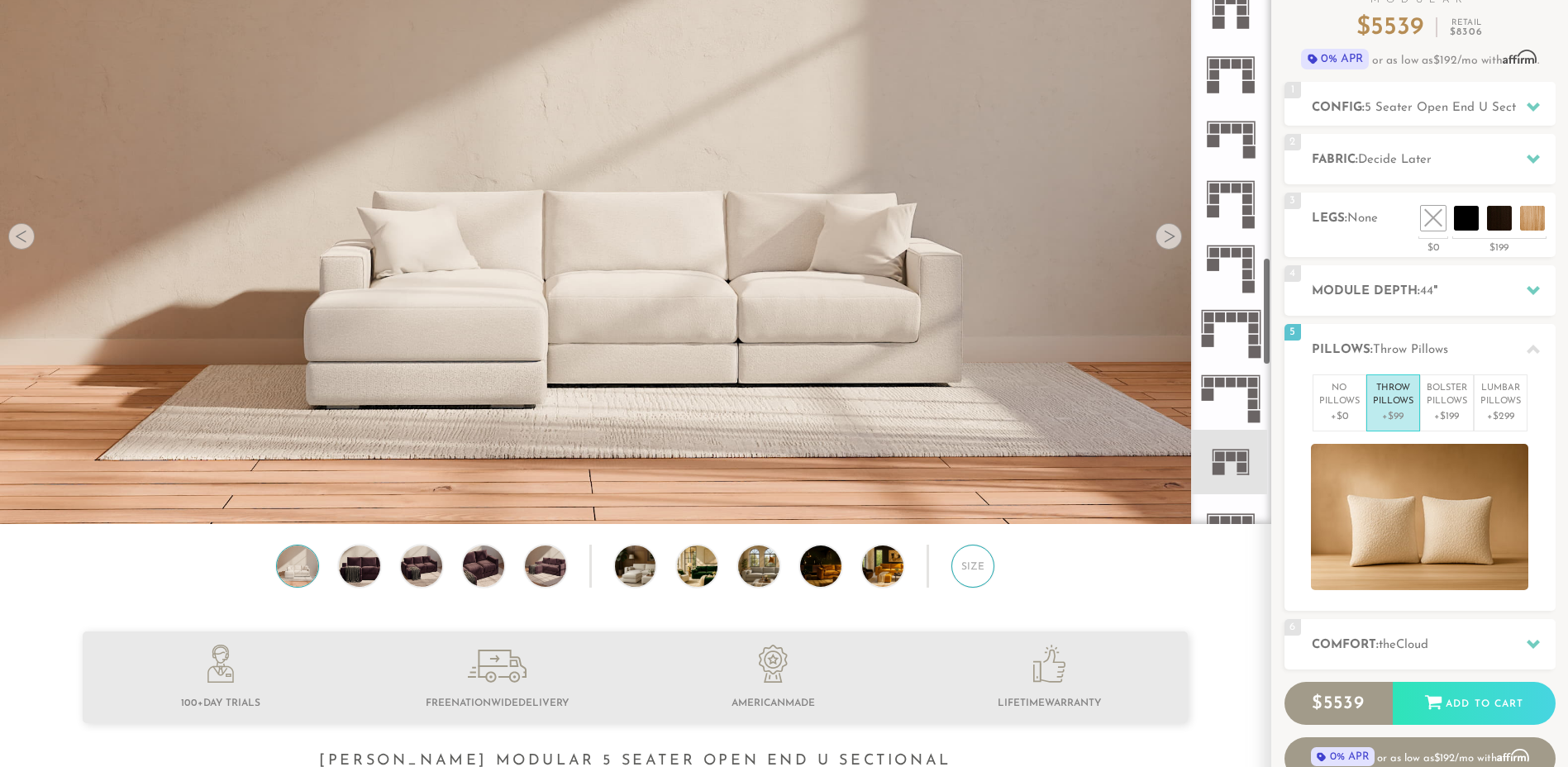
click at [971, 578] on div "Size" at bounding box center [973, 567] width 43 height 43
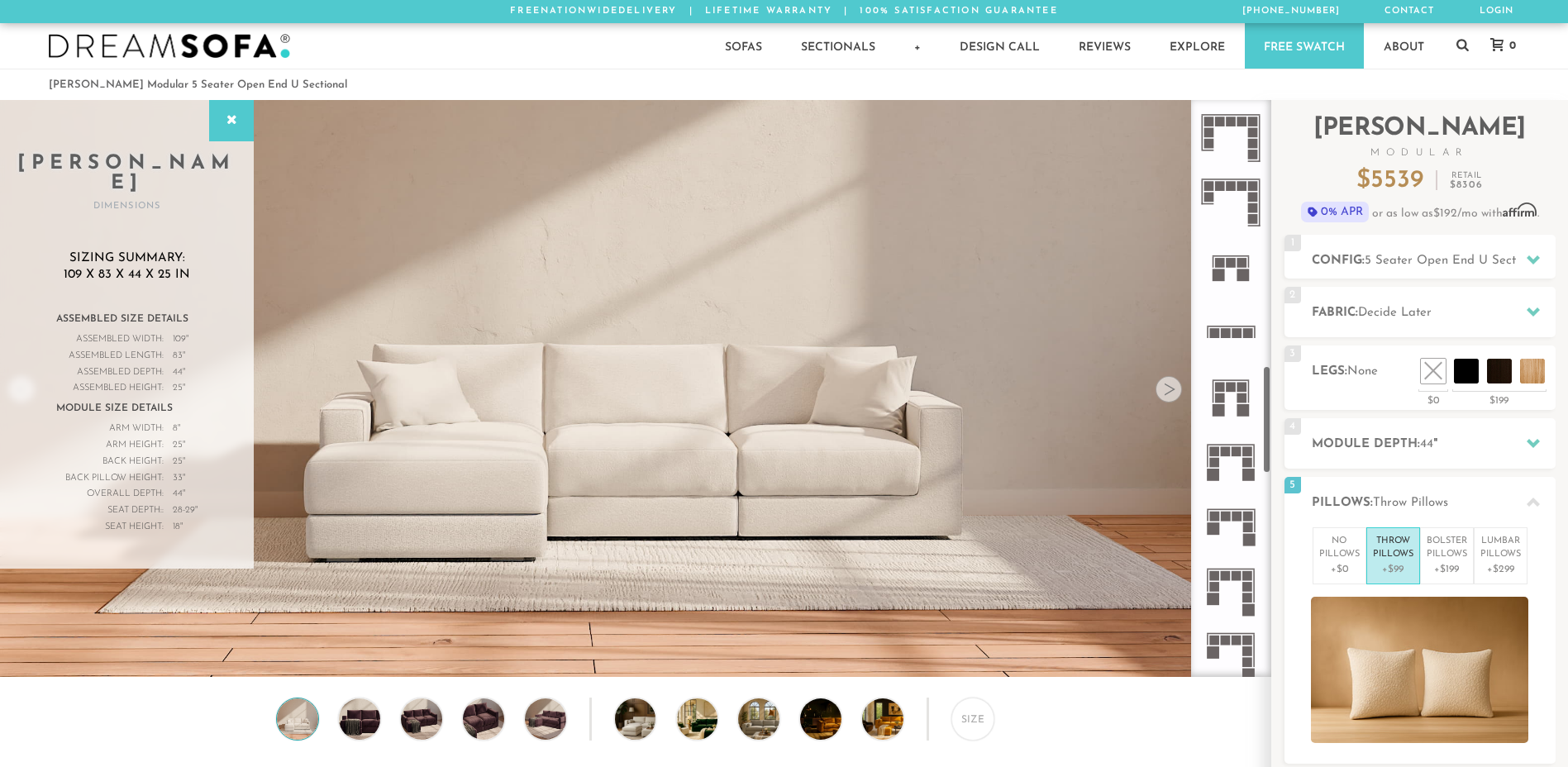
scroll to position [1403, 0]
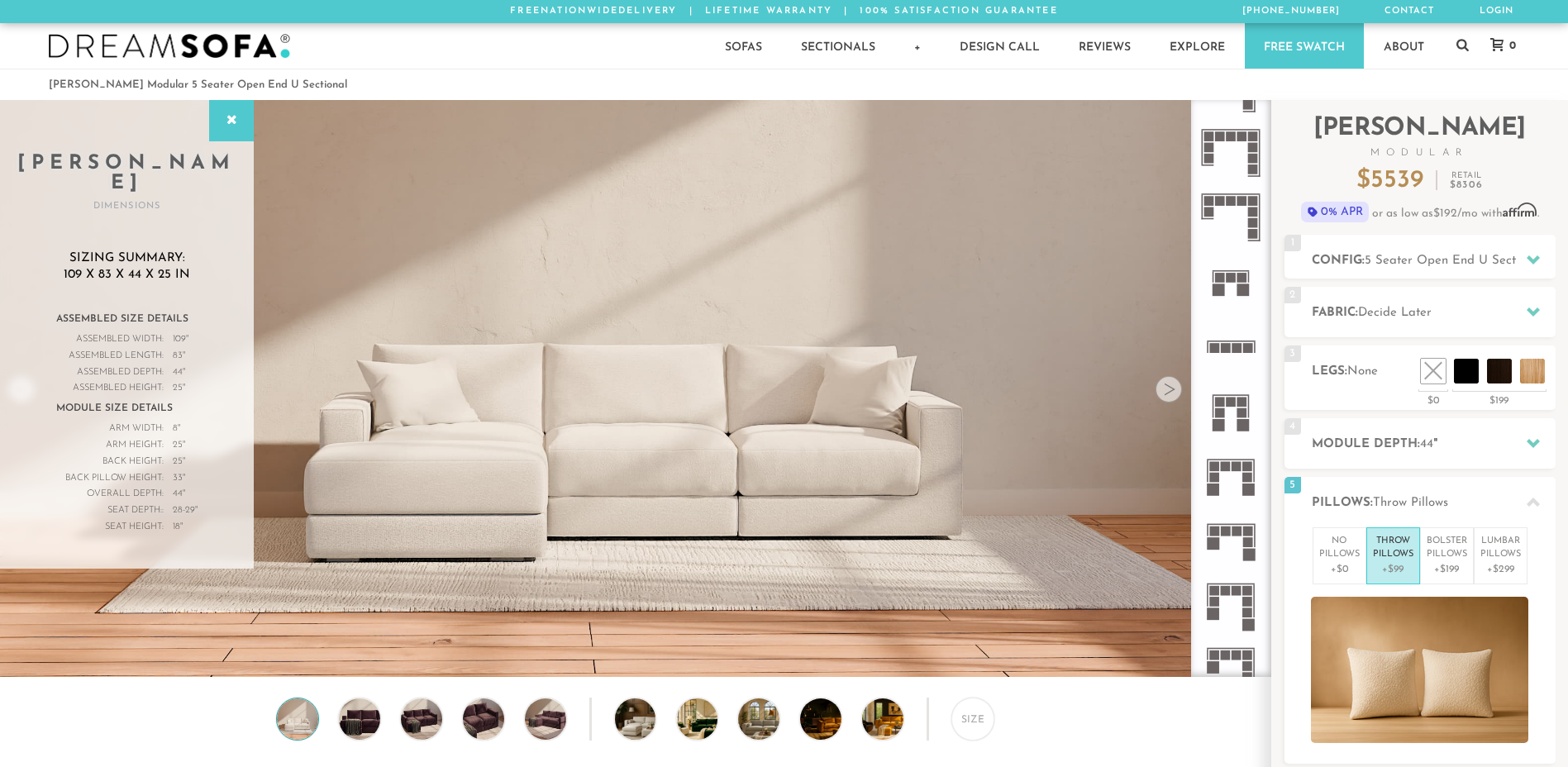
click at [1220, 292] on rect at bounding box center [1218, 290] width 12 height 12
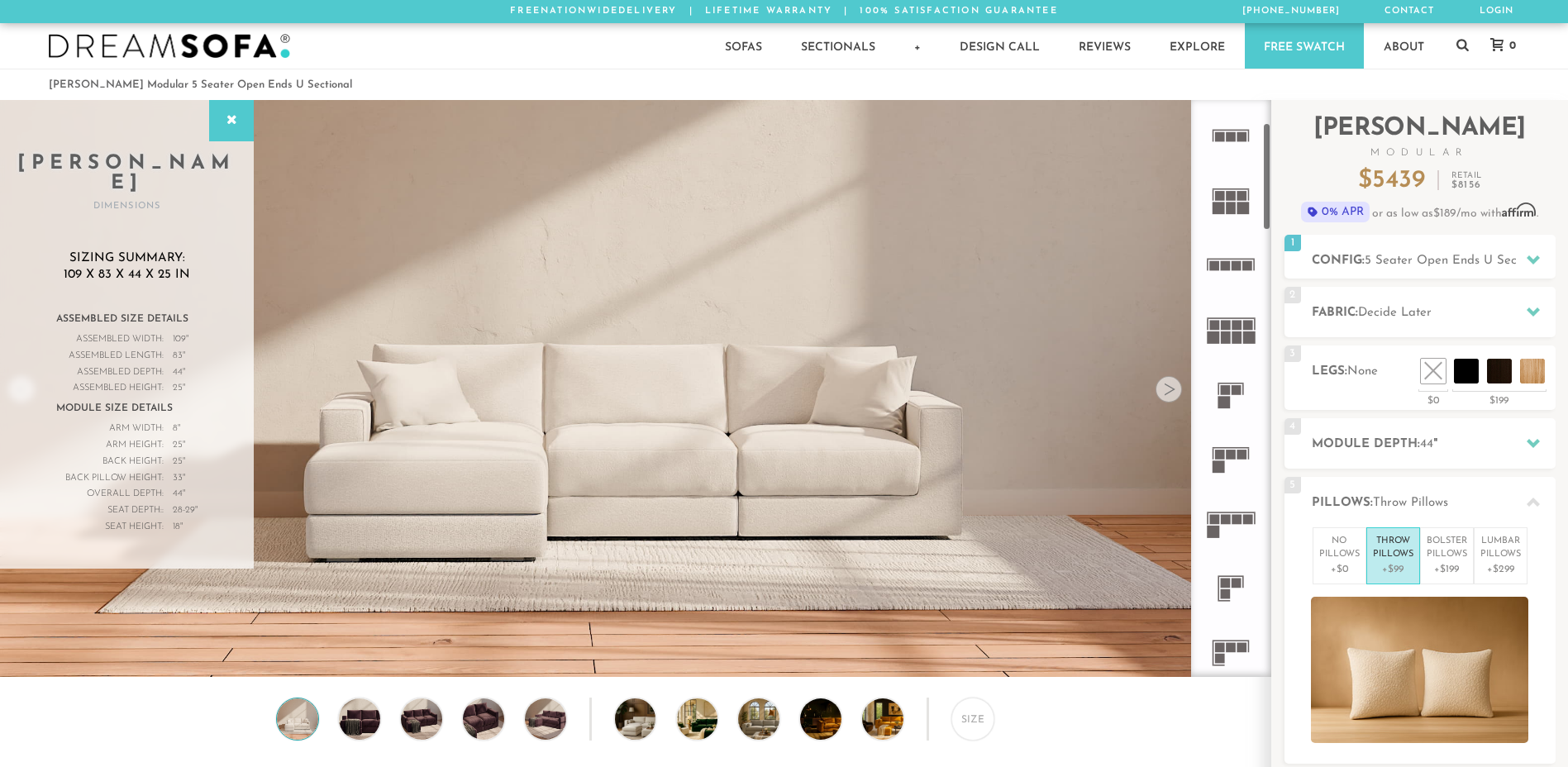
scroll to position [118, 0]
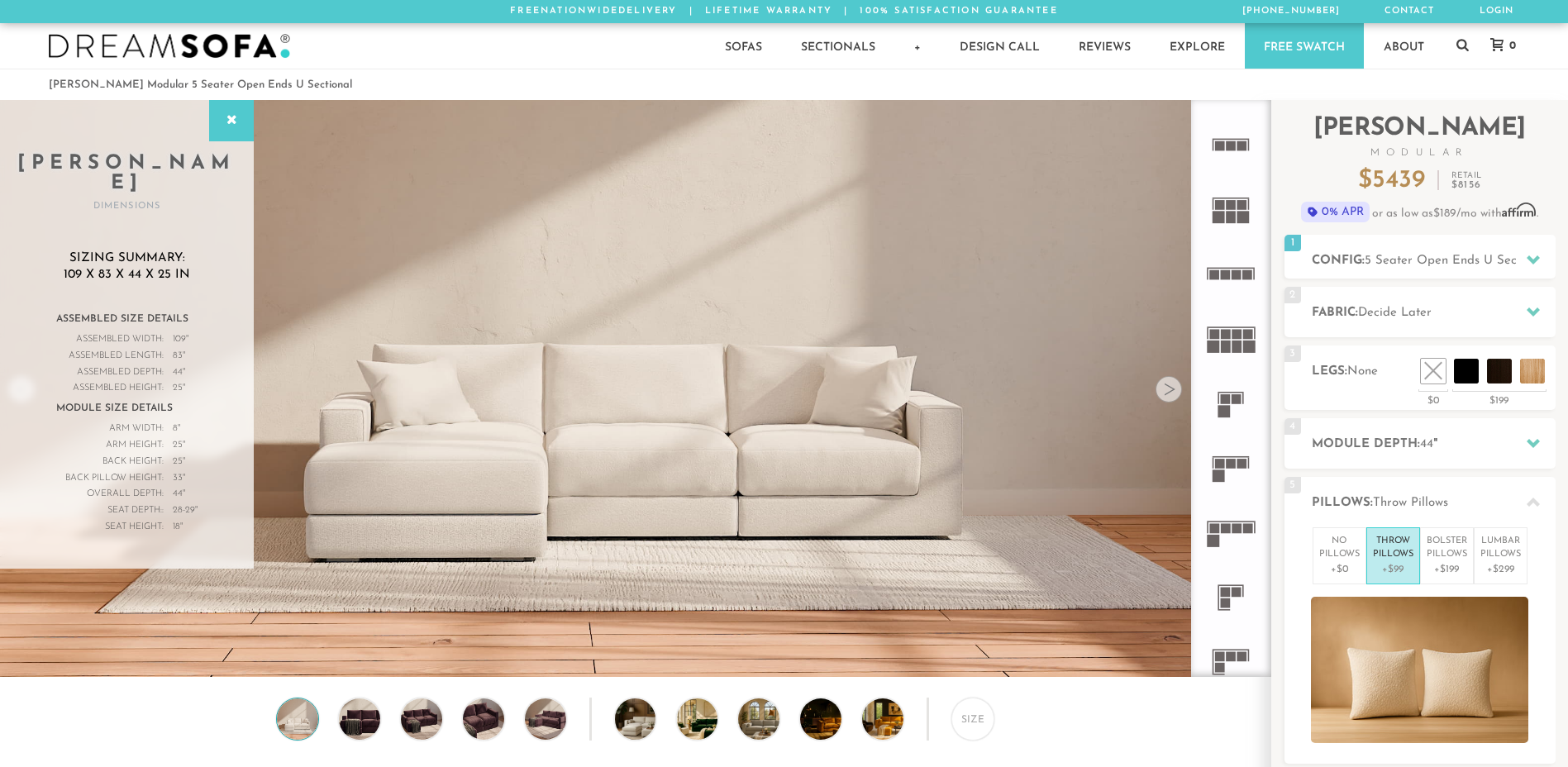
click at [1221, 405] on icon at bounding box center [1230, 403] width 64 height 64
click at [1224, 267] on icon at bounding box center [1230, 273] width 64 height 64
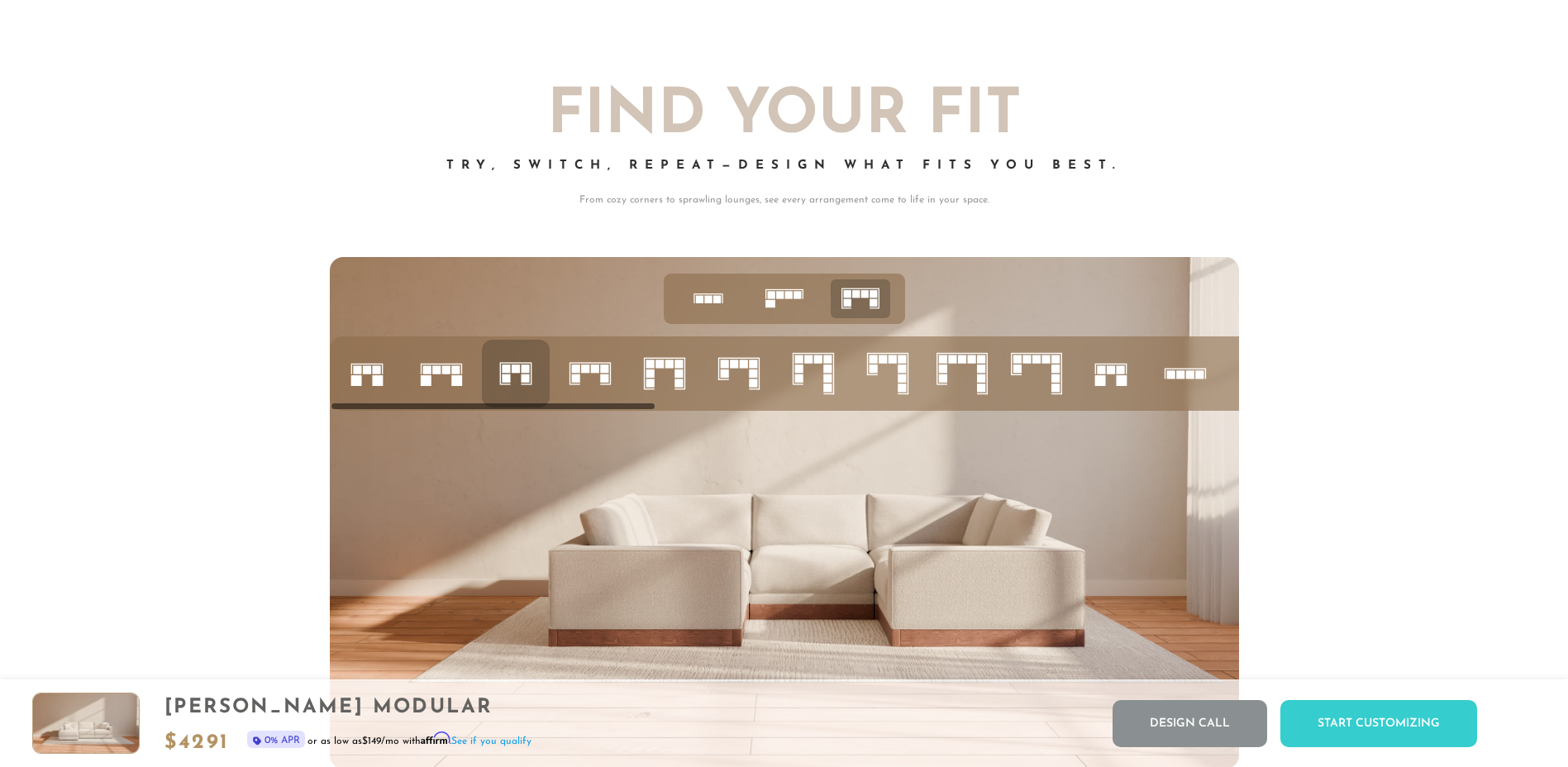
scroll to position [6986, 0]
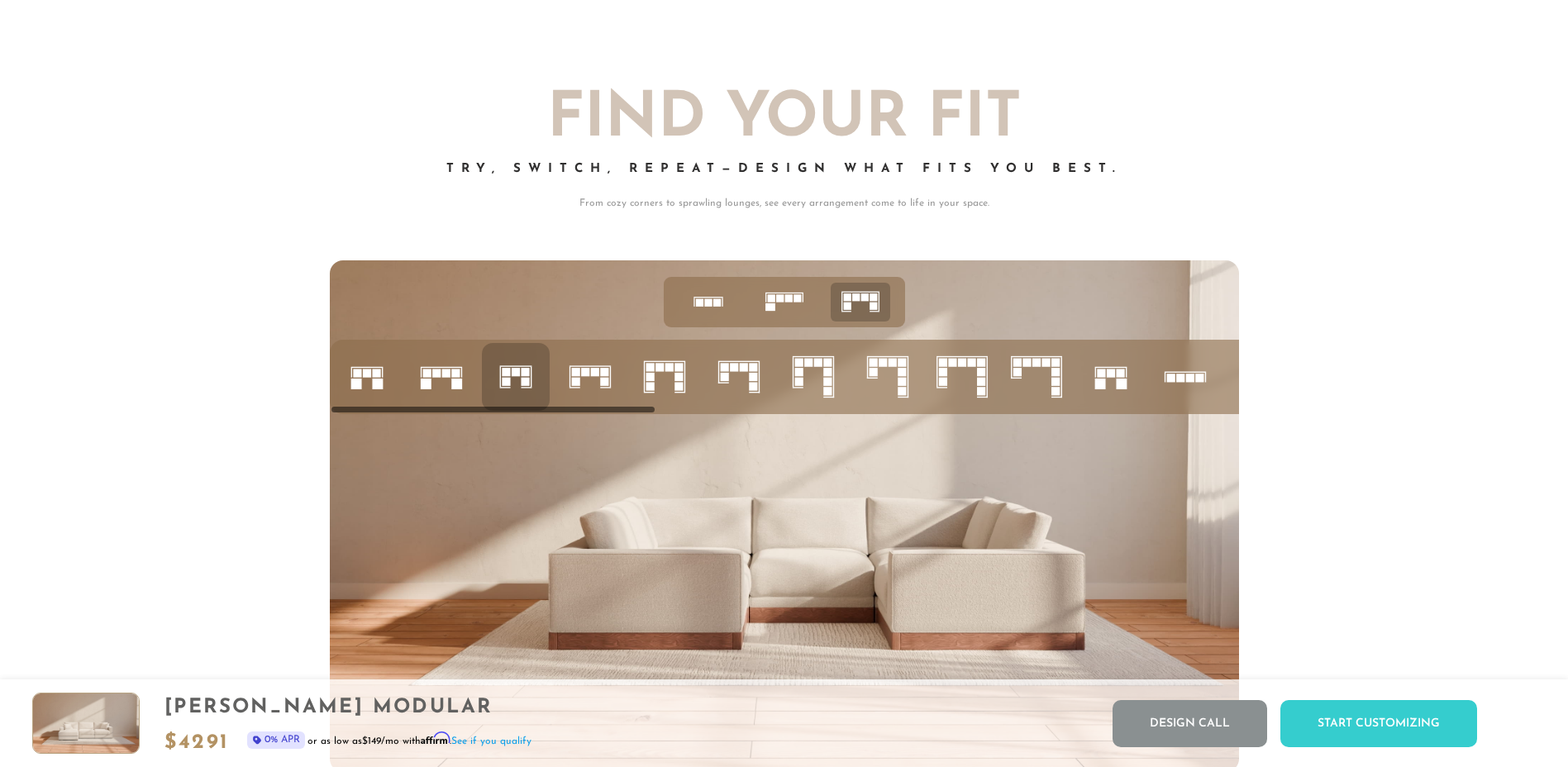
drag, startPoint x: 1110, startPoint y: 390, endPoint x: 887, endPoint y: 392, distance: 223.0
click at [887, 392] on ul at bounding box center [1593, 376] width 2529 height 74
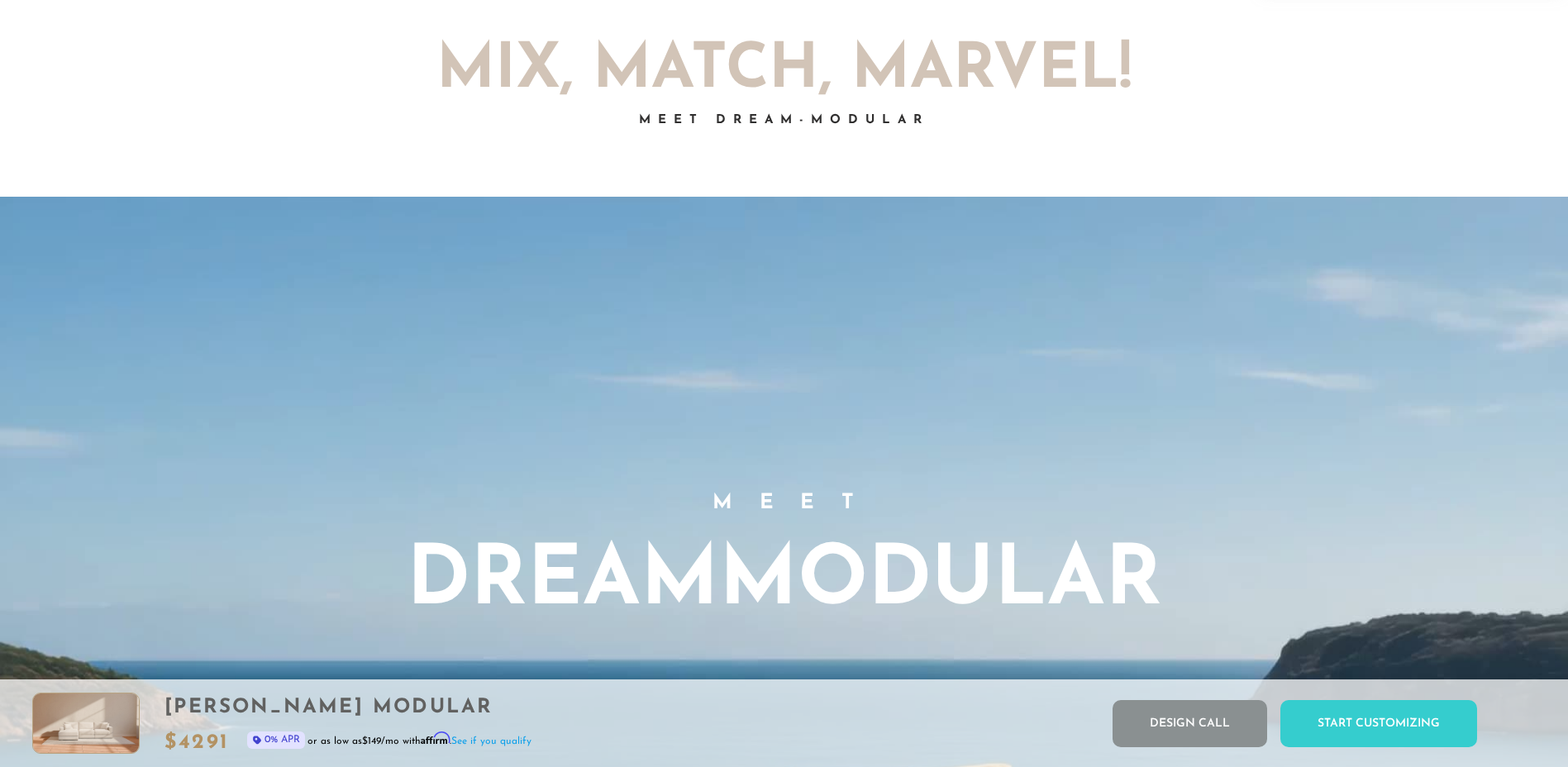
scroll to position [1001, 0]
